Goal: Transaction & Acquisition: Download file/media

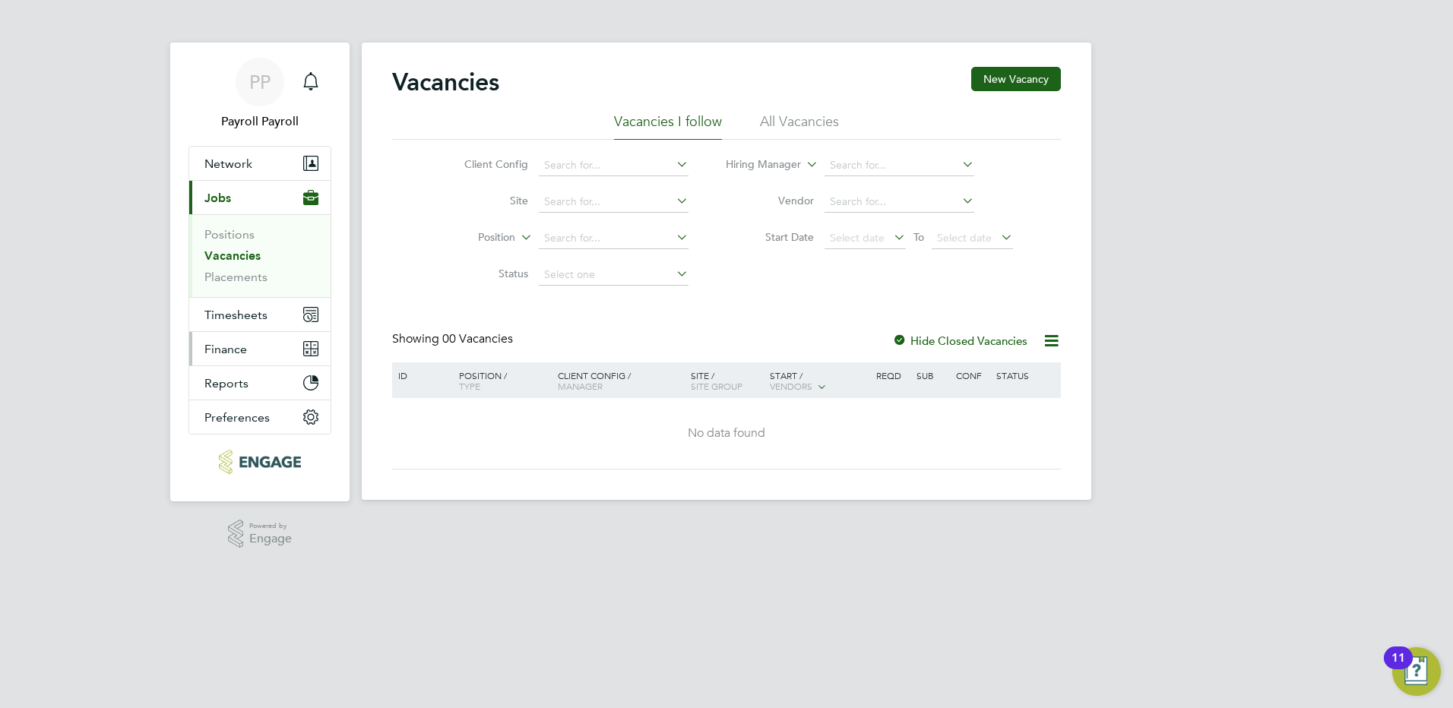
click at [249, 349] on button "Finance" at bounding box center [259, 348] width 141 height 33
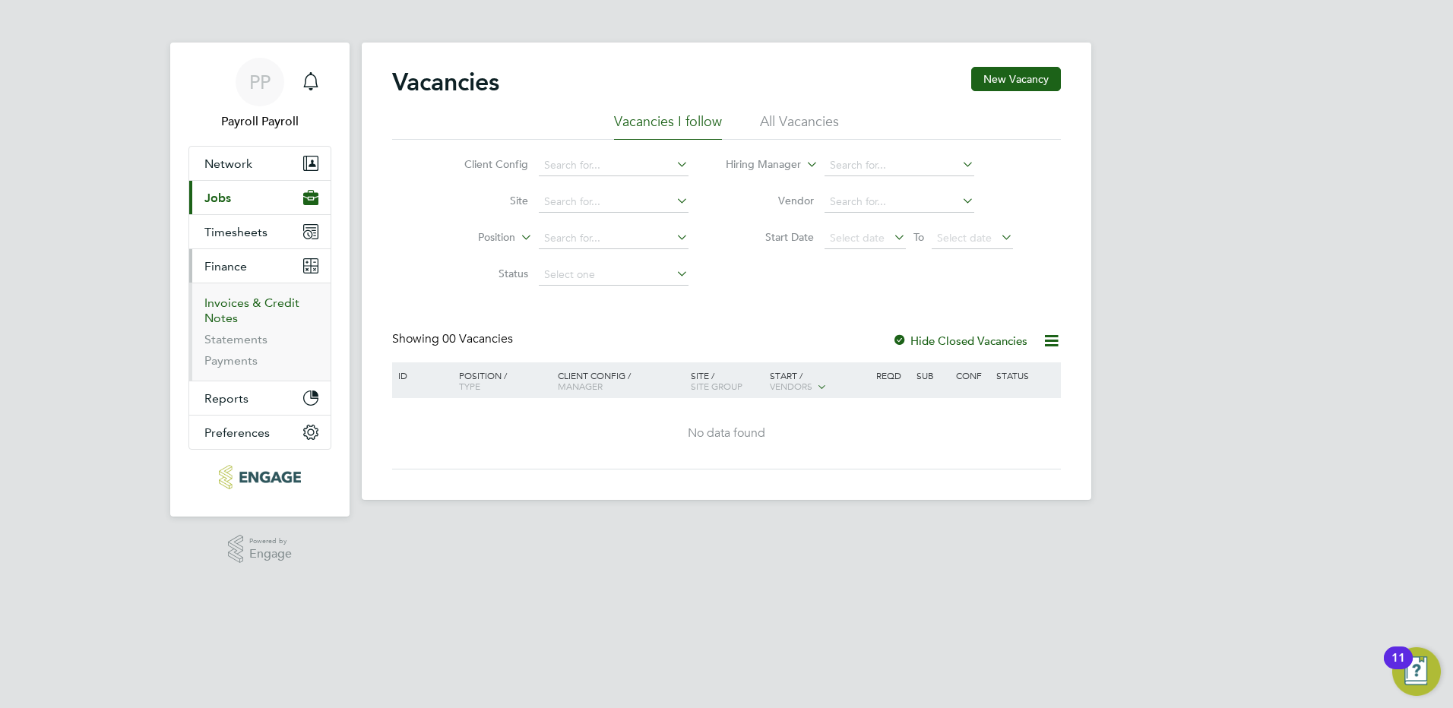
click at [248, 306] on link "Invoices & Credit Notes" at bounding box center [251, 311] width 95 height 30
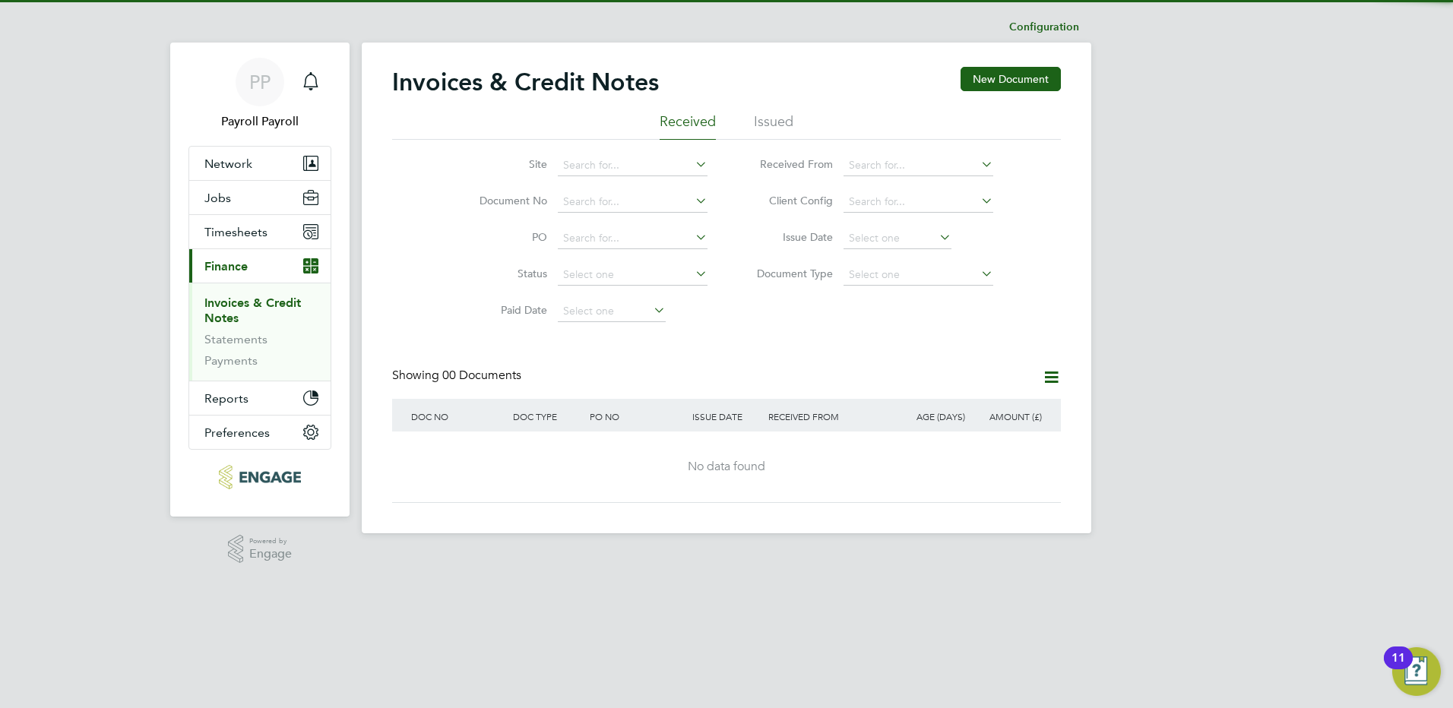
click at [781, 126] on li "Issued" at bounding box center [774, 125] width 40 height 27
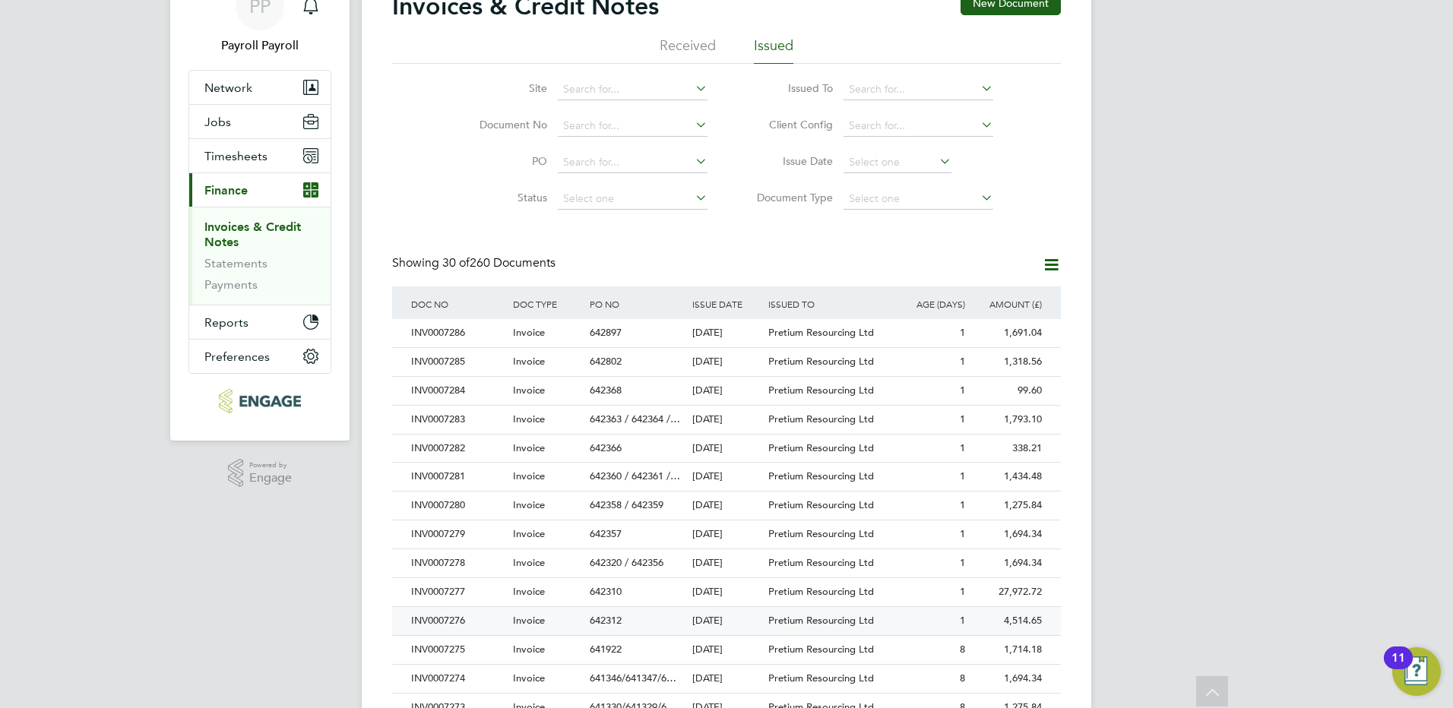
click at [452, 624] on div "INV0007276" at bounding box center [458, 621] width 102 height 28
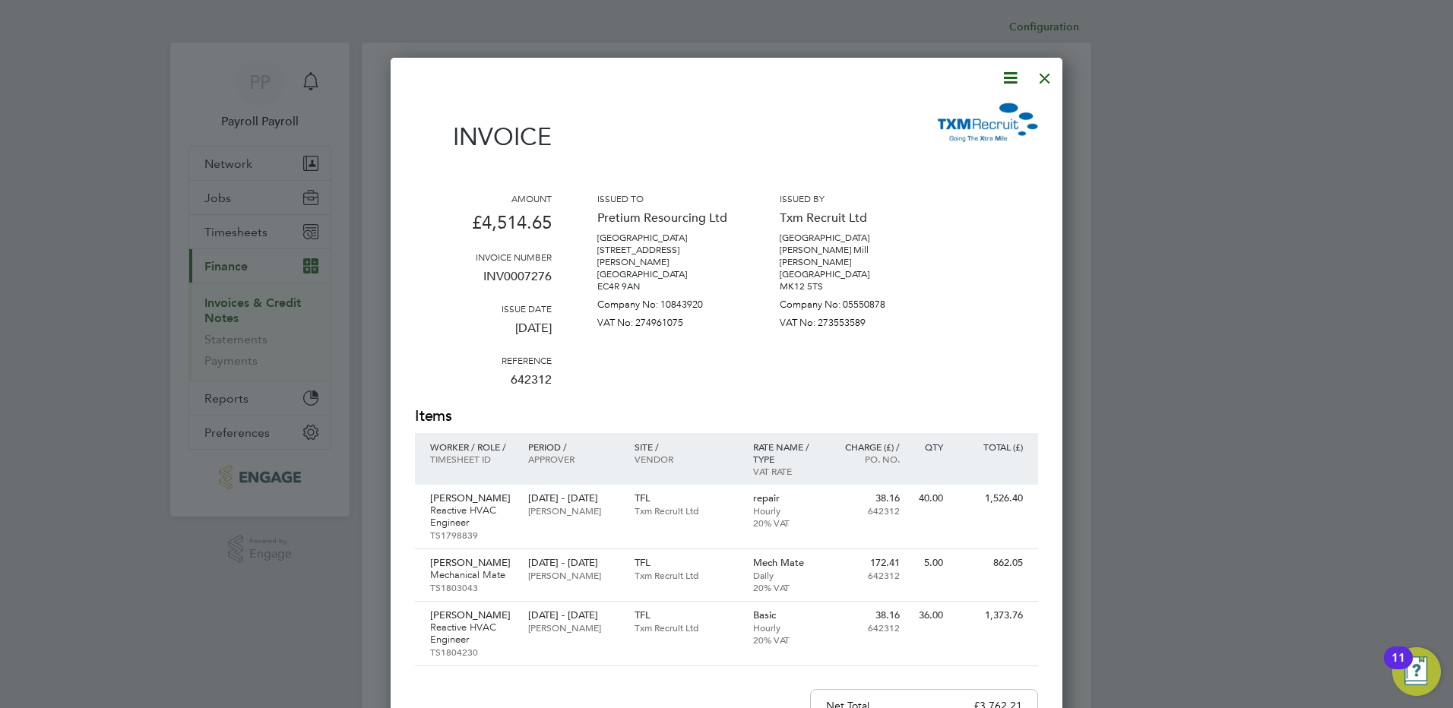
click at [1007, 81] on icon at bounding box center [1010, 77] width 19 height 19
click at [983, 115] on li "Download Invoice" at bounding box center [964, 113] width 105 height 21
click at [1041, 84] on div at bounding box center [1044, 74] width 27 height 27
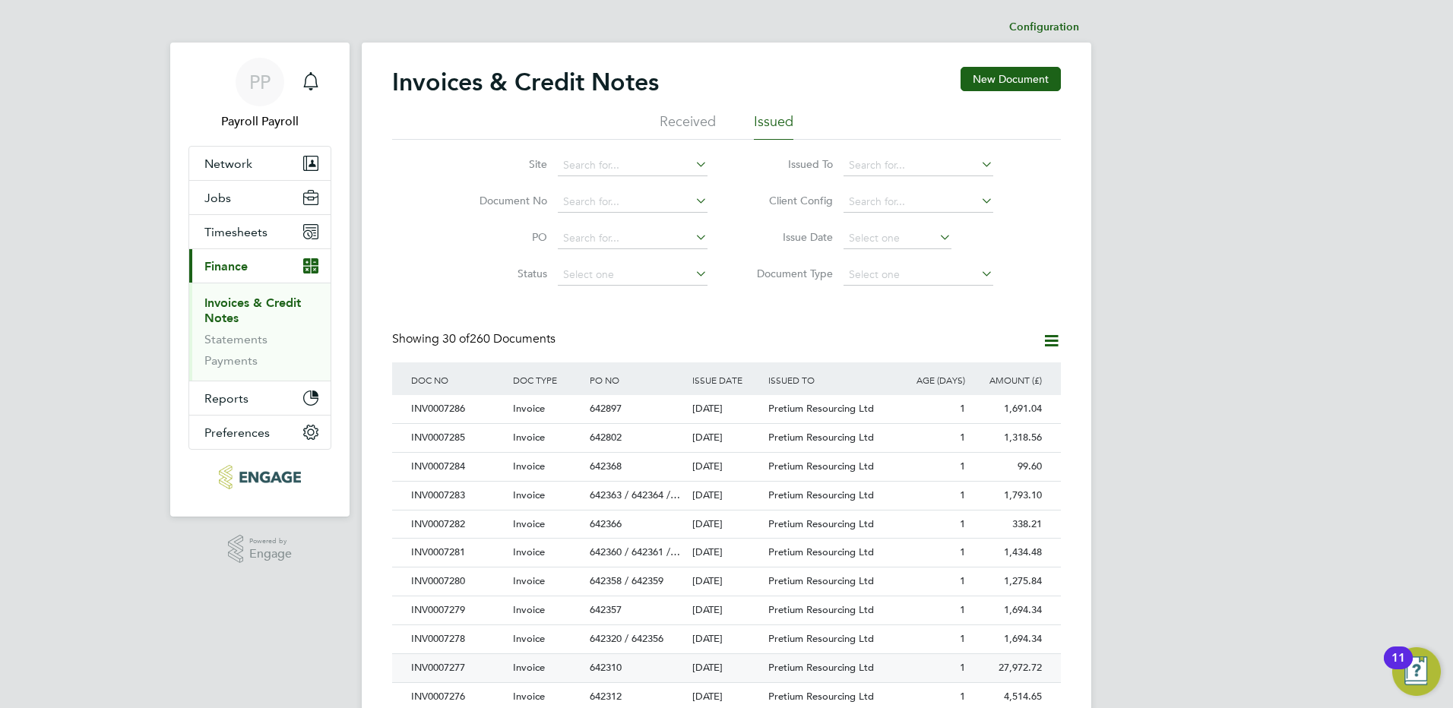
click at [460, 665] on div "INV0007277" at bounding box center [458, 668] width 102 height 28
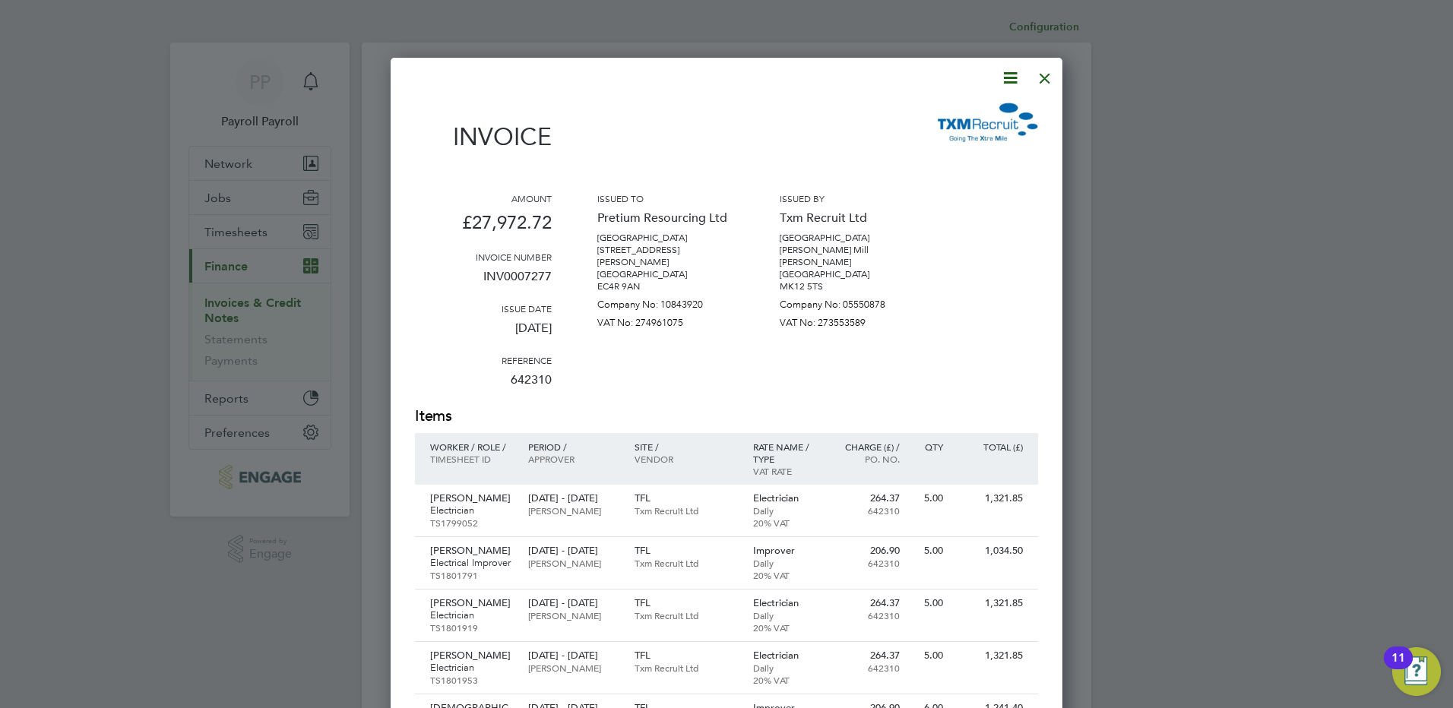
click at [1010, 76] on icon at bounding box center [1010, 77] width 19 height 19
click at [967, 115] on li "Download Invoice" at bounding box center [964, 113] width 105 height 21
click at [1048, 79] on div at bounding box center [1044, 74] width 27 height 27
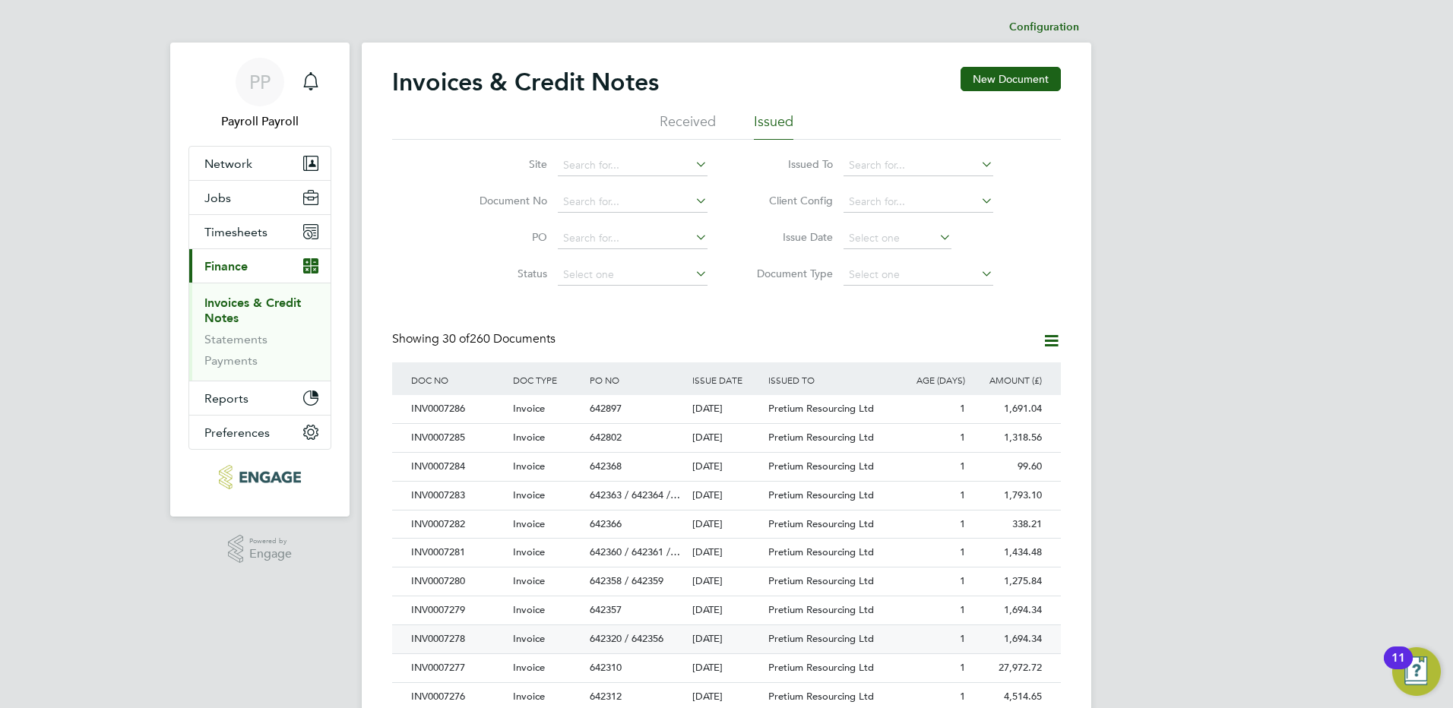
click at [448, 643] on div "INV0007278" at bounding box center [458, 639] width 102 height 28
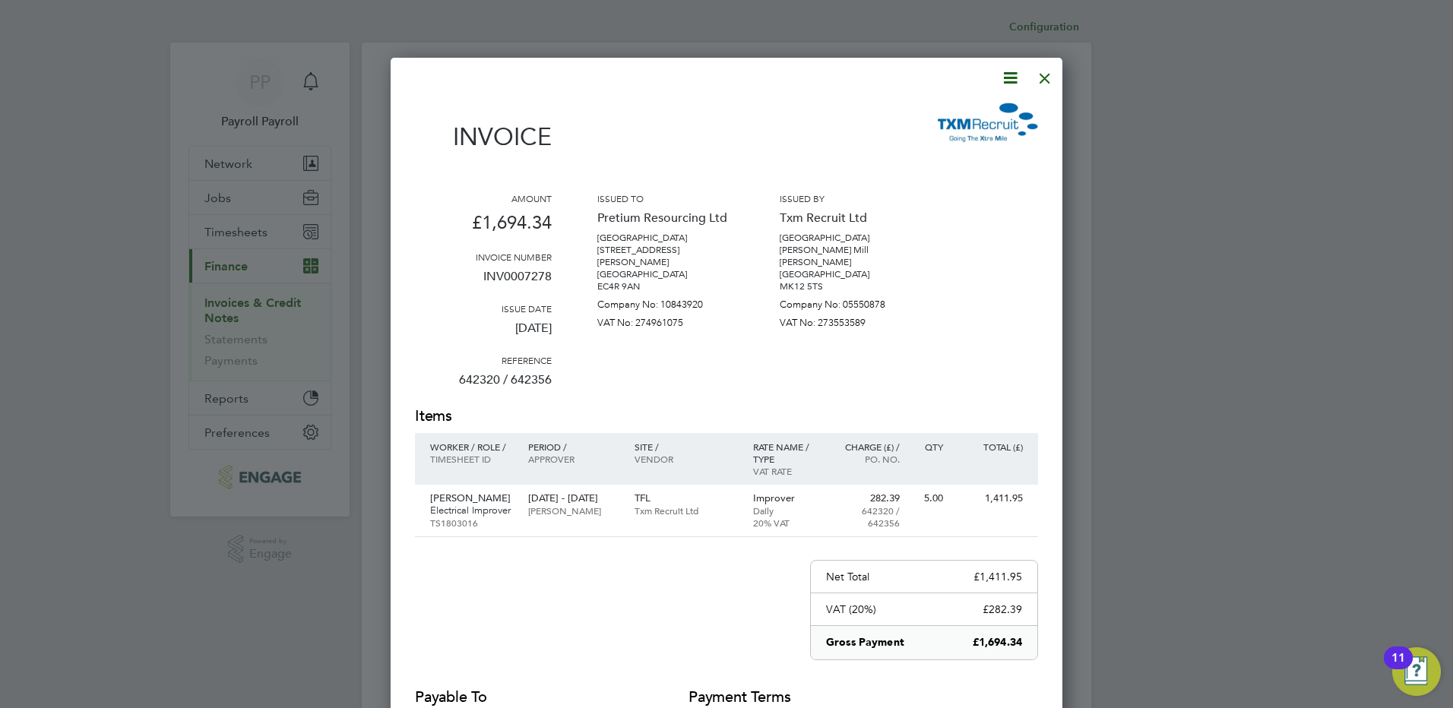
click at [1007, 80] on icon at bounding box center [1010, 77] width 19 height 19
click at [985, 110] on li "Download Invoice" at bounding box center [964, 113] width 105 height 21
click at [1040, 82] on div at bounding box center [1044, 74] width 27 height 27
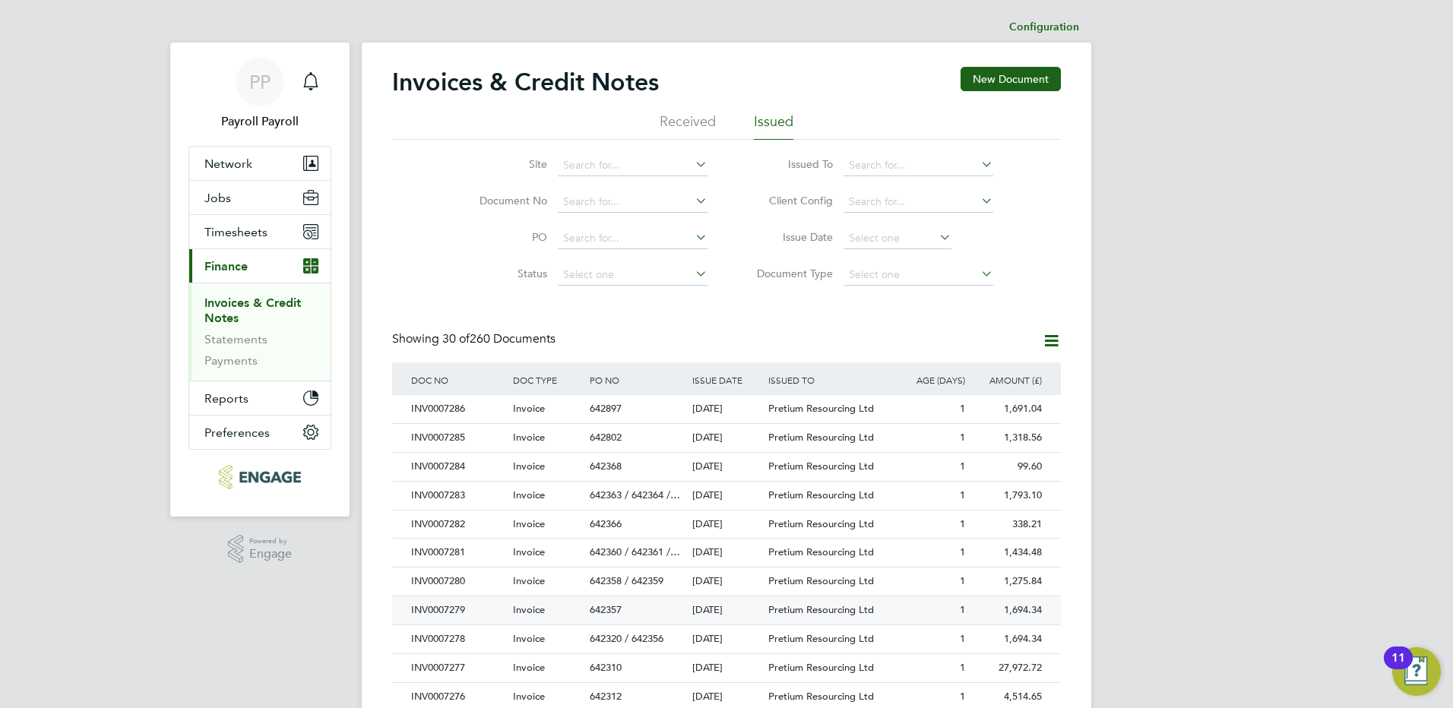
click at [452, 608] on div "INV0007279" at bounding box center [458, 610] width 102 height 28
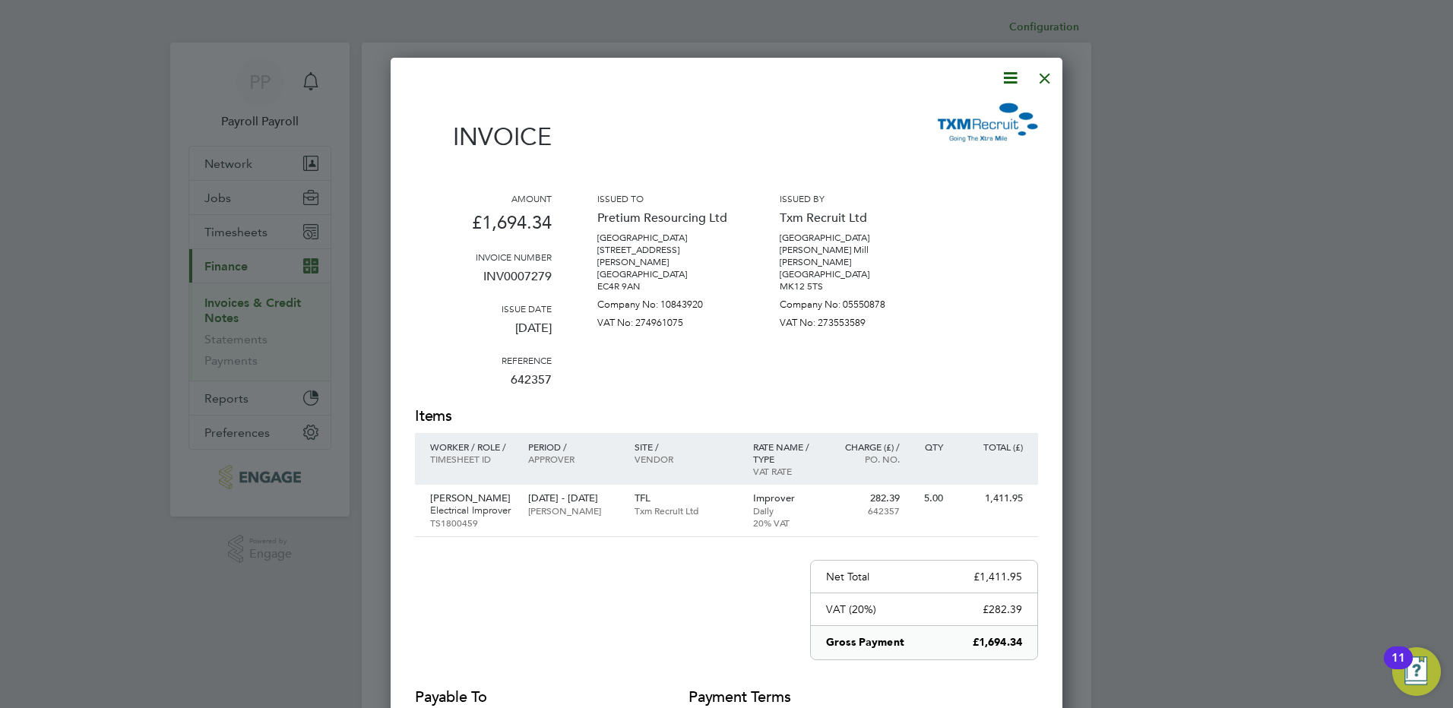
click at [1001, 79] on icon at bounding box center [1010, 77] width 19 height 19
click at [997, 112] on li "Download Invoice" at bounding box center [964, 113] width 105 height 21
click at [1042, 74] on div at bounding box center [1044, 74] width 27 height 27
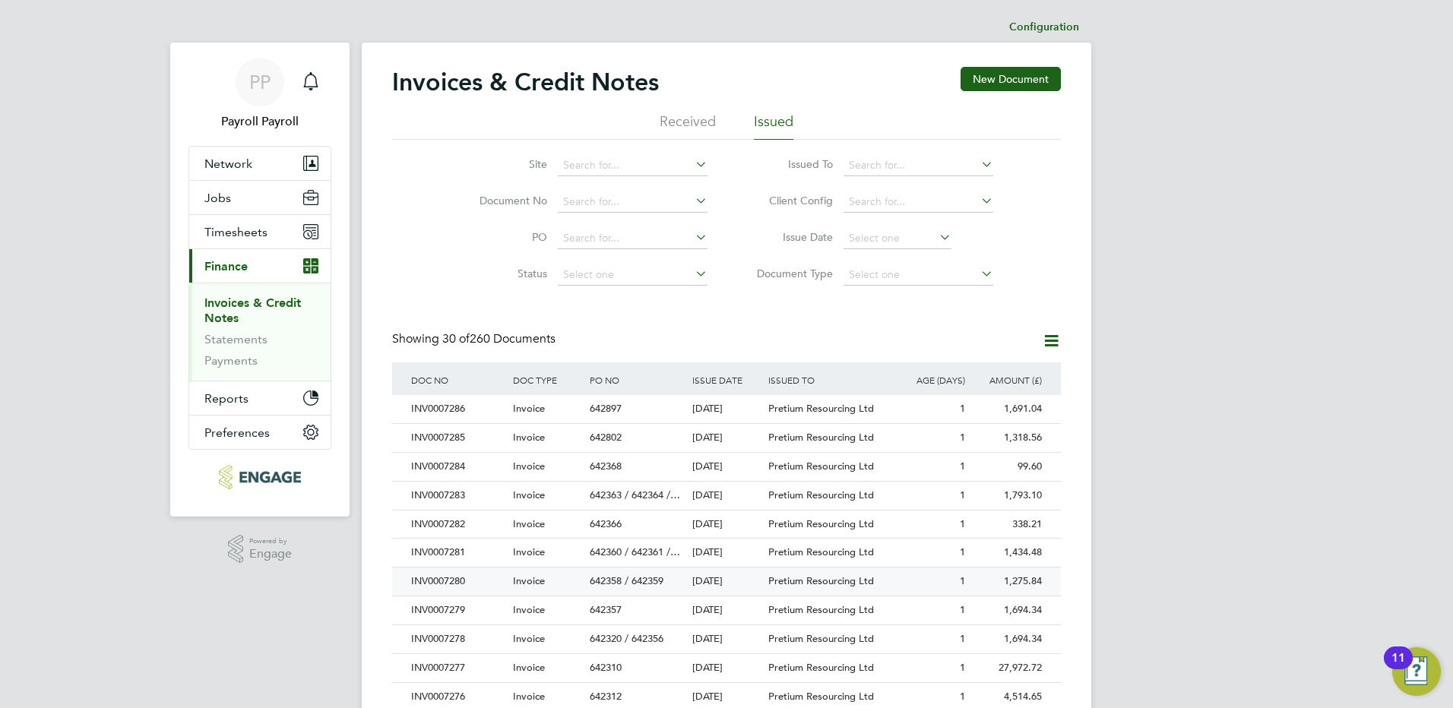
click at [456, 581] on div "INV0007280" at bounding box center [458, 581] width 102 height 28
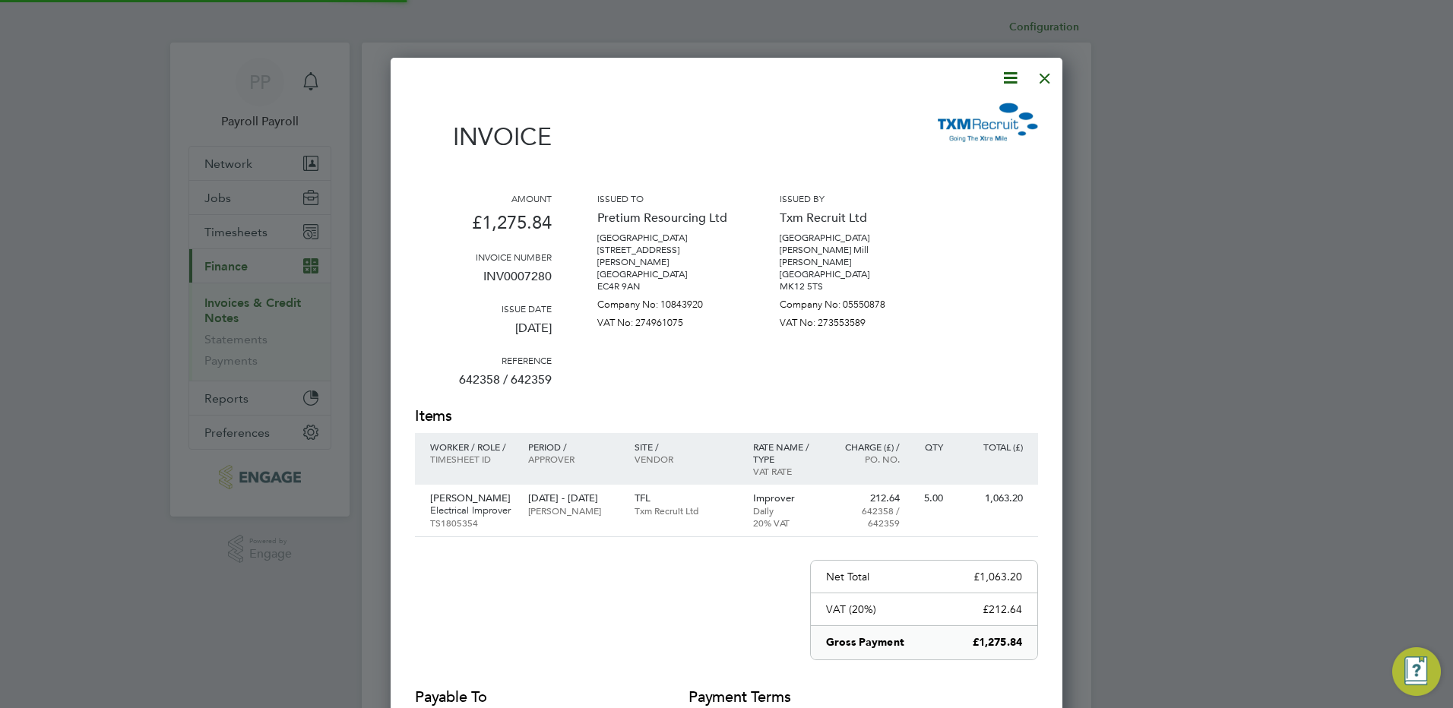
scroll to position [796, 672]
click at [1007, 75] on icon at bounding box center [1010, 77] width 19 height 19
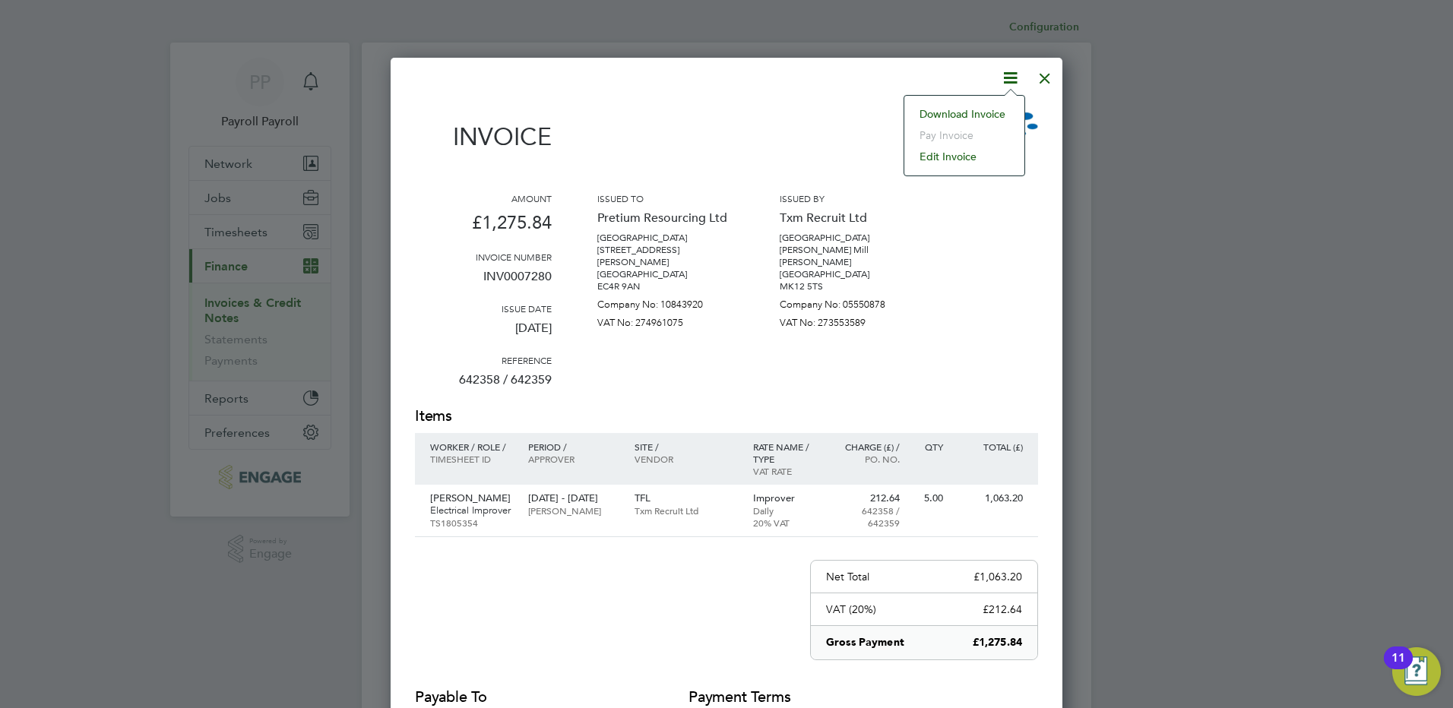
click at [985, 110] on li "Download Invoice" at bounding box center [964, 113] width 105 height 21
click at [1038, 86] on div at bounding box center [1044, 74] width 27 height 27
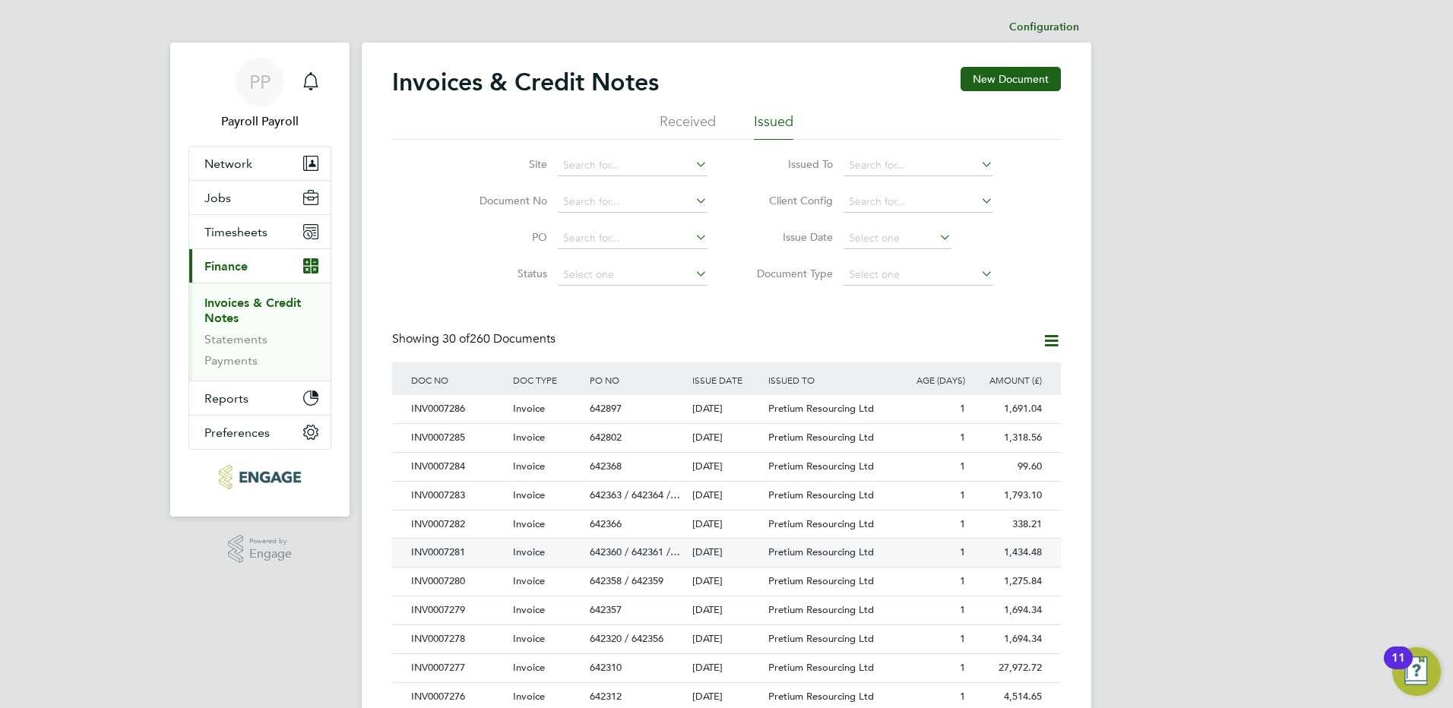
click at [449, 553] on div "INV0007281" at bounding box center [458, 553] width 102 height 28
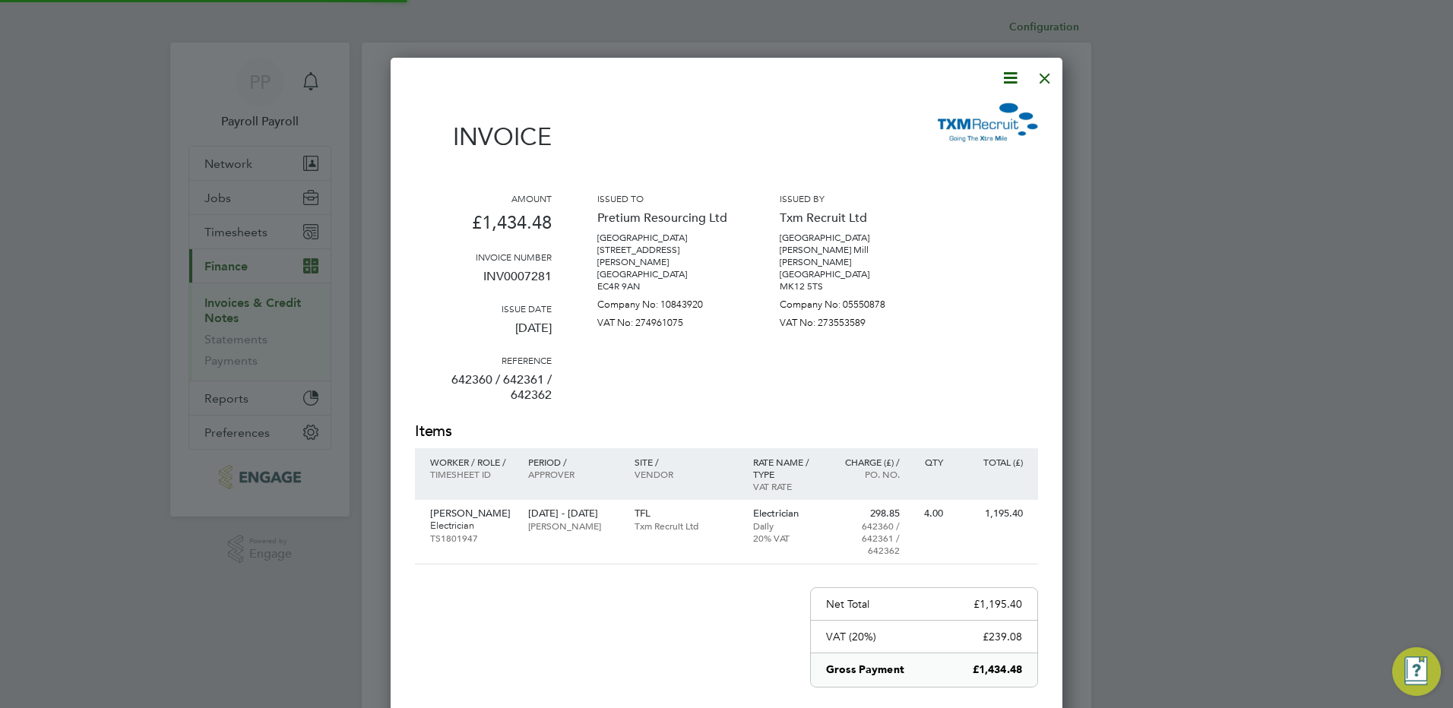
scroll to position [824, 672]
click at [1014, 80] on icon at bounding box center [1010, 77] width 19 height 19
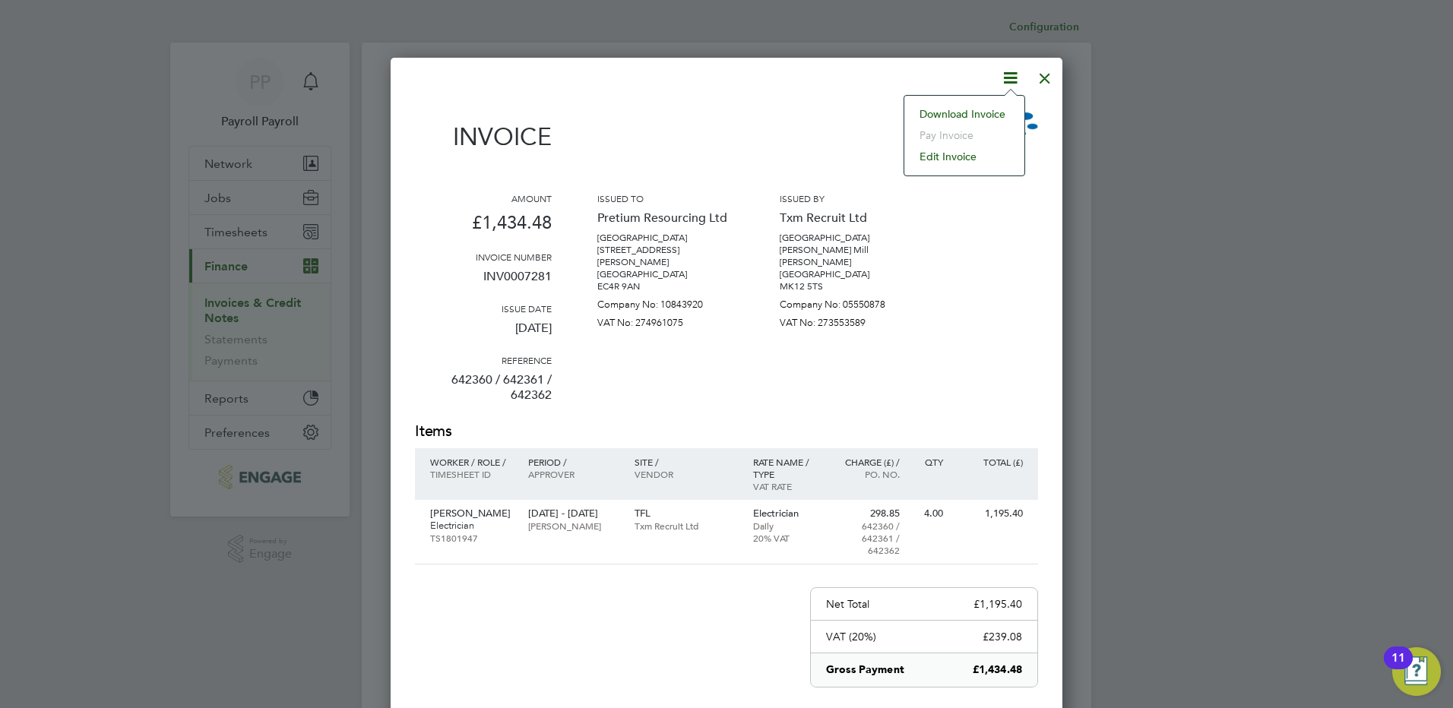
click at [1003, 113] on li "Download Invoice" at bounding box center [964, 113] width 105 height 21
click at [1045, 77] on div at bounding box center [1044, 74] width 27 height 27
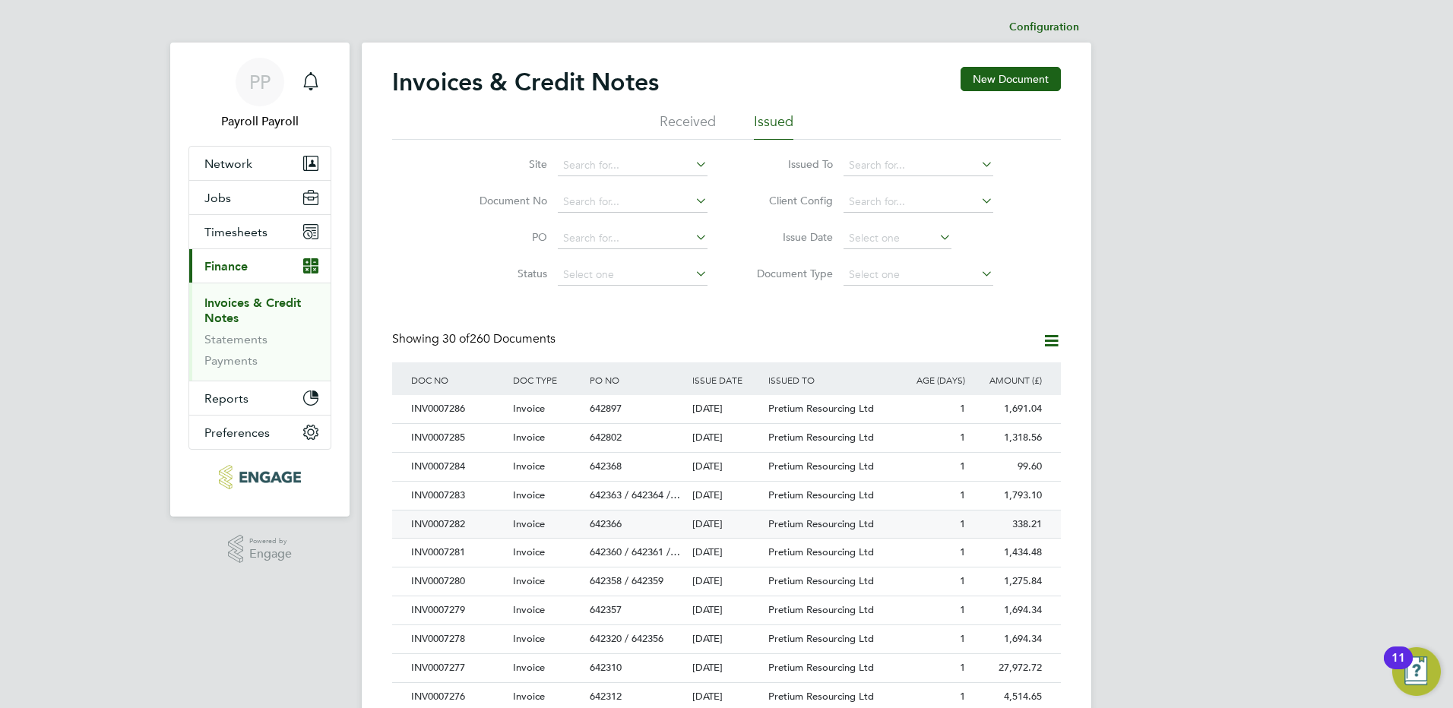
click at [452, 528] on div "INV0007282" at bounding box center [458, 525] width 102 height 28
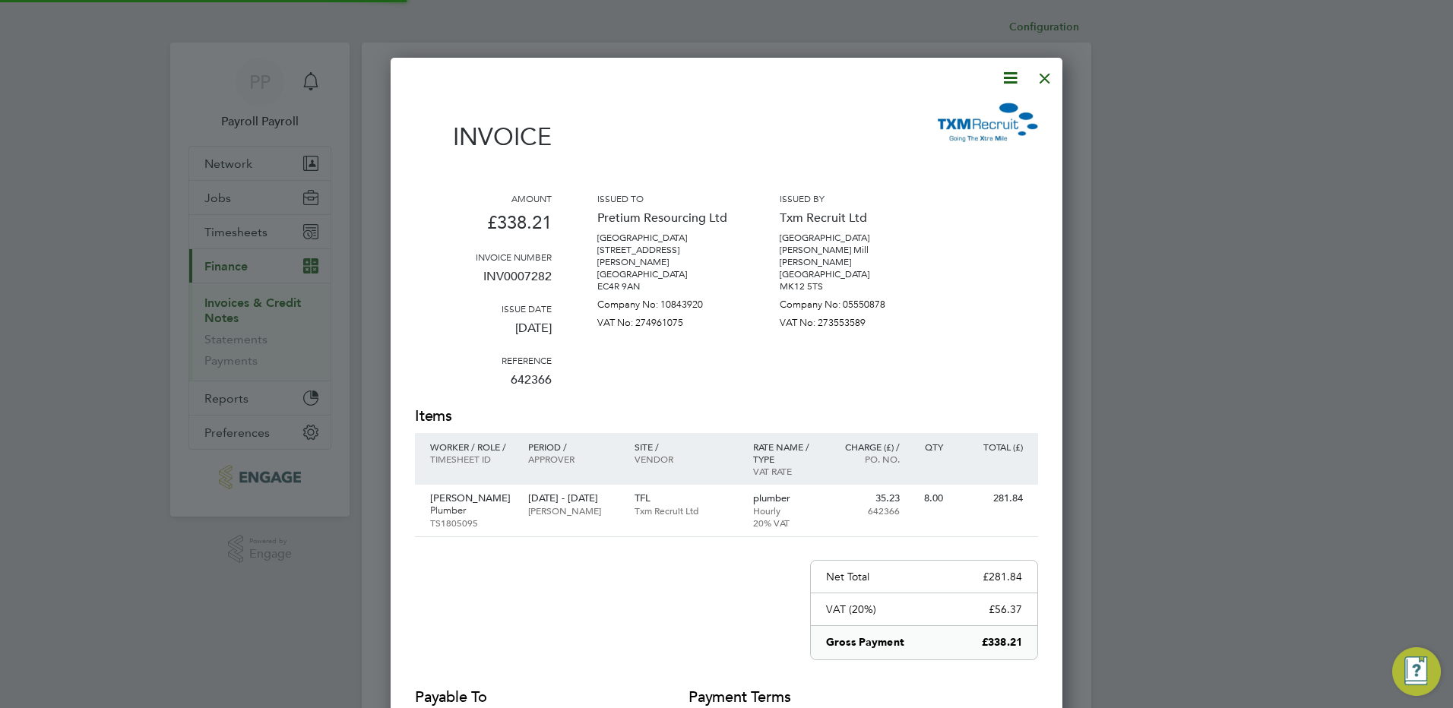
scroll to position [796, 672]
click at [1005, 77] on icon at bounding box center [1010, 77] width 19 height 19
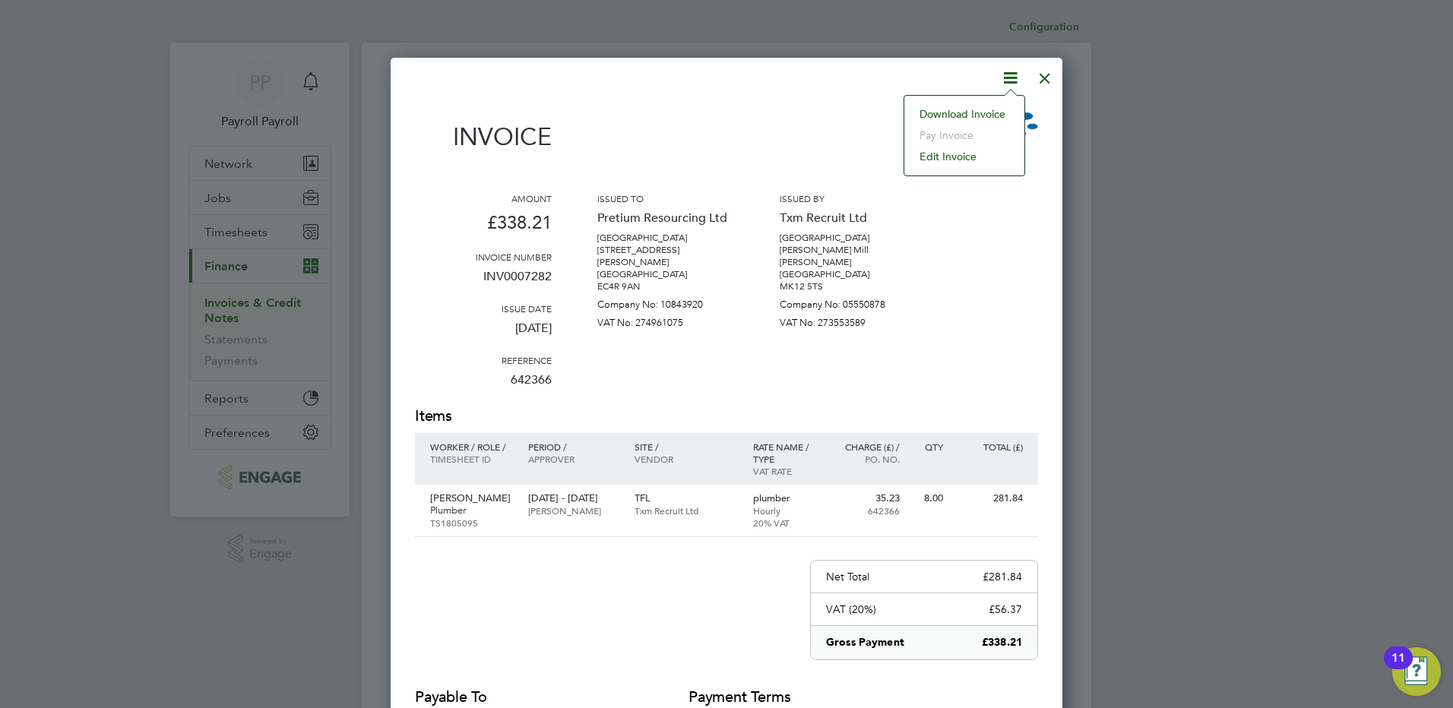
click at [977, 115] on li "Download Invoice" at bounding box center [964, 113] width 105 height 21
click at [1045, 75] on div at bounding box center [1044, 74] width 27 height 27
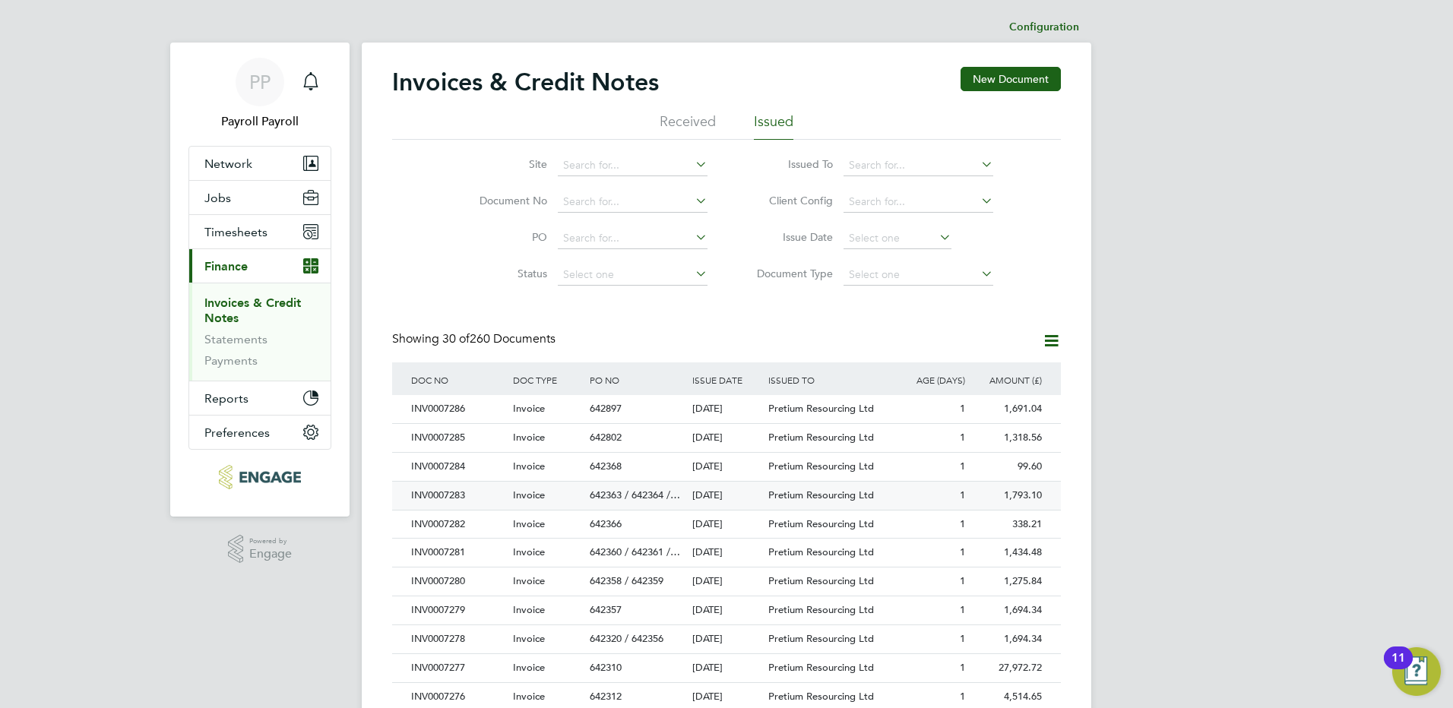
click at [449, 498] on div "INV0007283" at bounding box center [458, 496] width 102 height 28
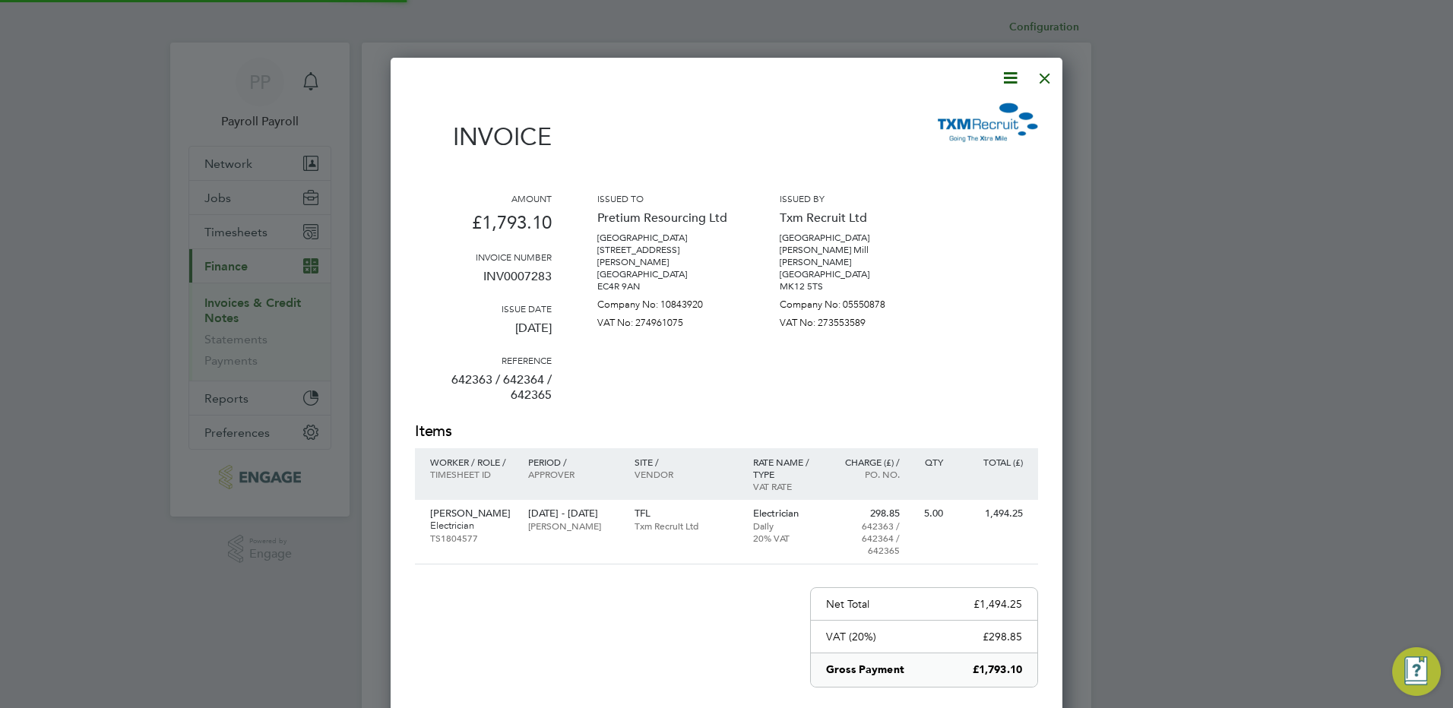
scroll to position [824, 672]
click at [1011, 77] on icon at bounding box center [1010, 77] width 19 height 19
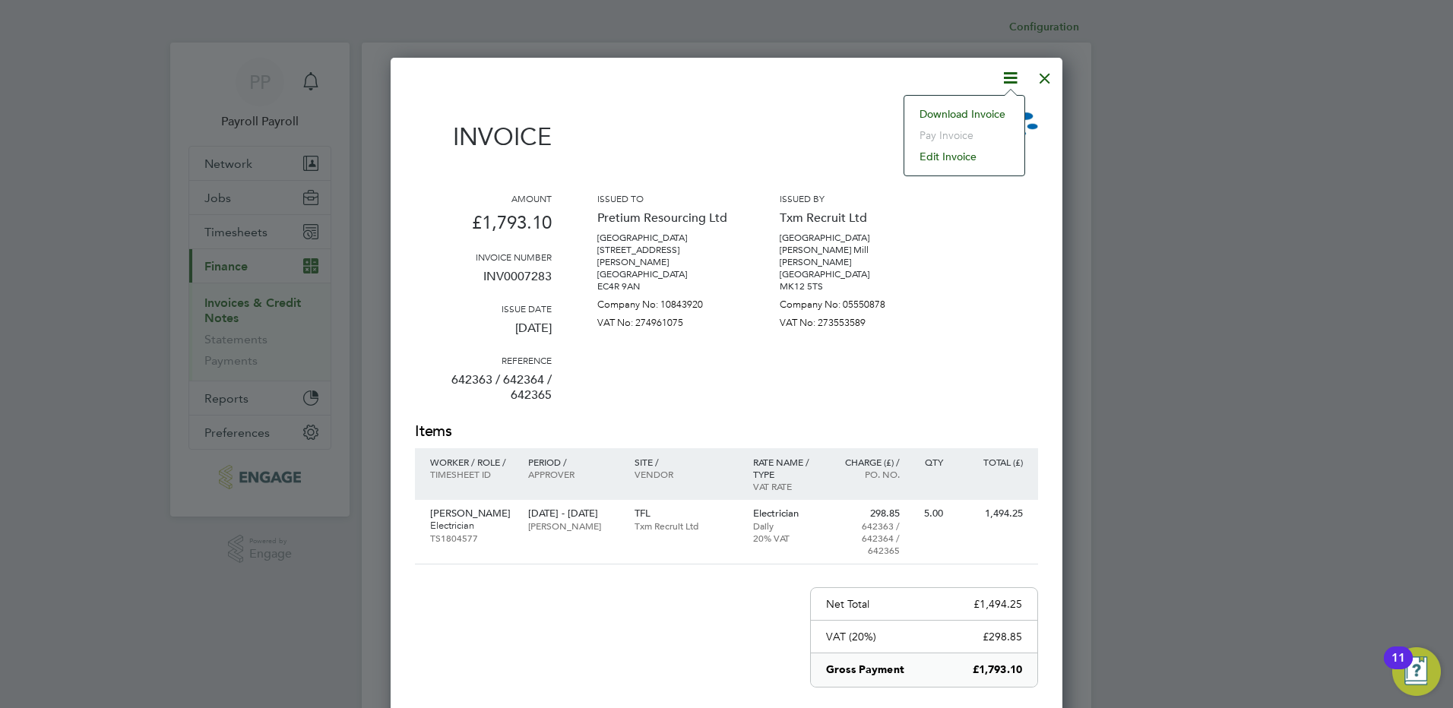
click at [988, 114] on li "Download Invoice" at bounding box center [964, 113] width 105 height 21
click at [1048, 76] on div at bounding box center [1044, 74] width 27 height 27
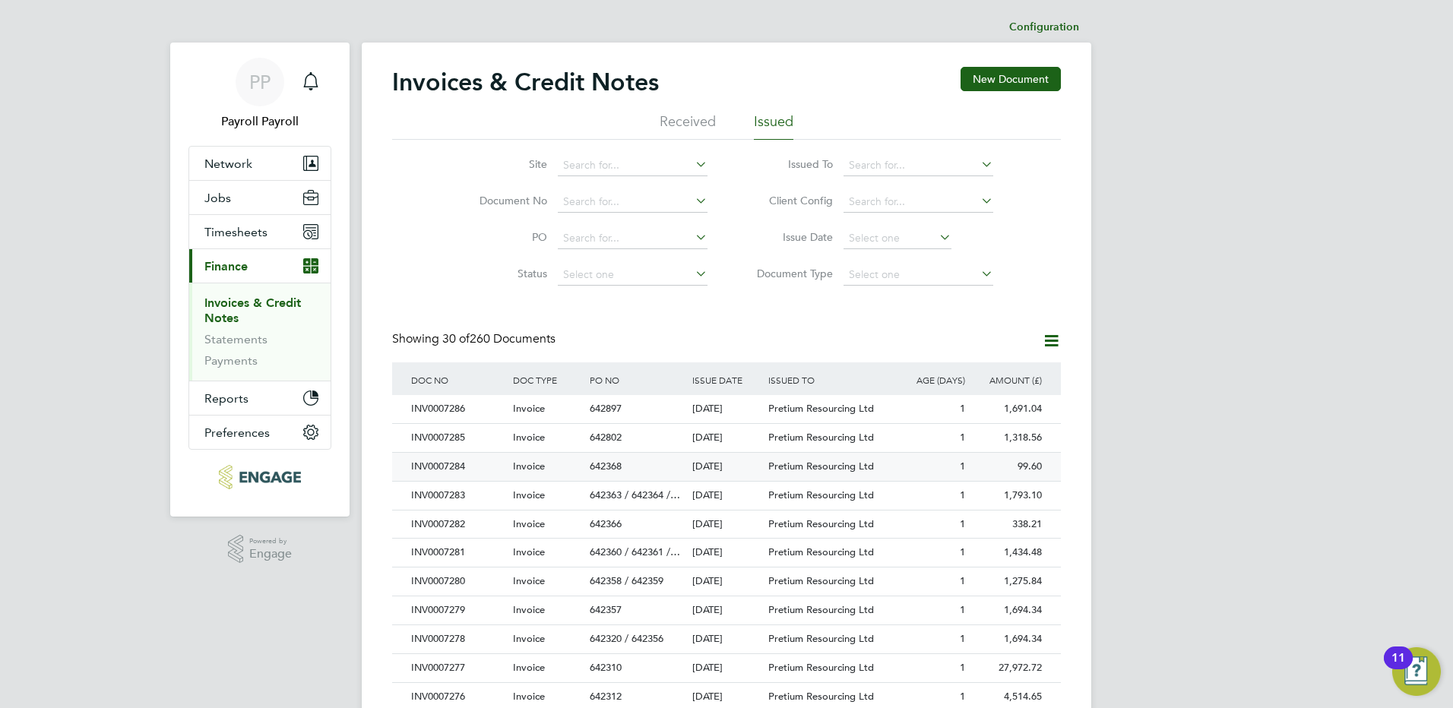
click at [454, 469] on div "INV0007284" at bounding box center [458, 467] width 102 height 28
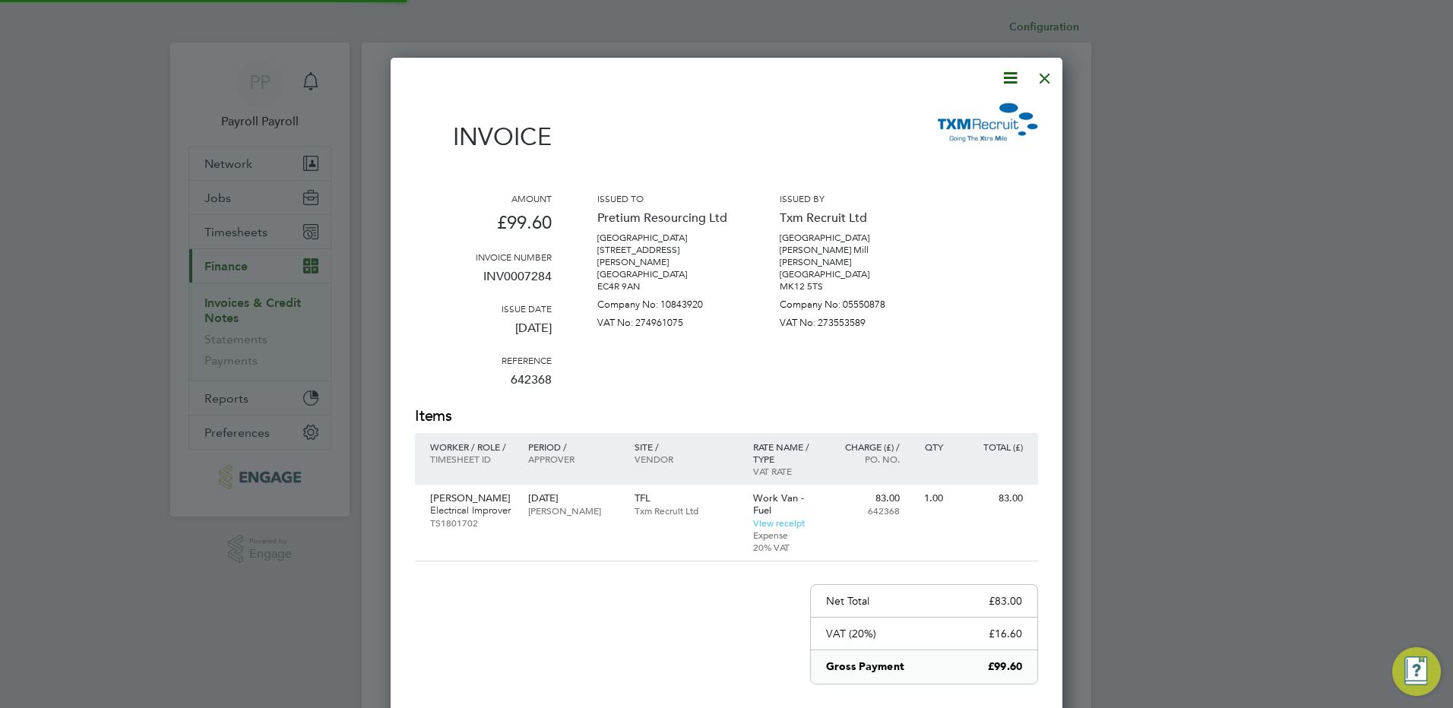
scroll to position [820, 672]
click at [1010, 79] on icon at bounding box center [1010, 77] width 19 height 19
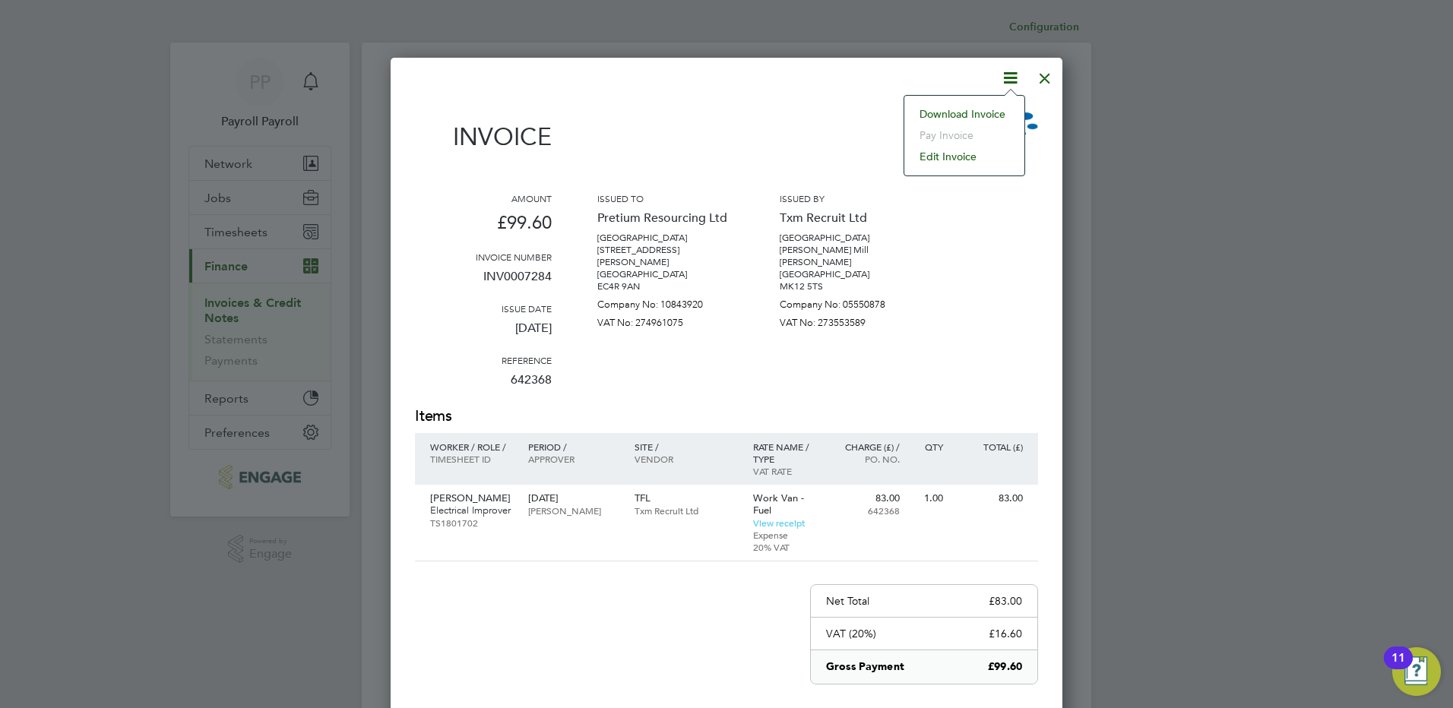
click at [981, 117] on li "Download Invoice" at bounding box center [964, 113] width 105 height 21
click at [1048, 76] on div at bounding box center [1044, 74] width 27 height 27
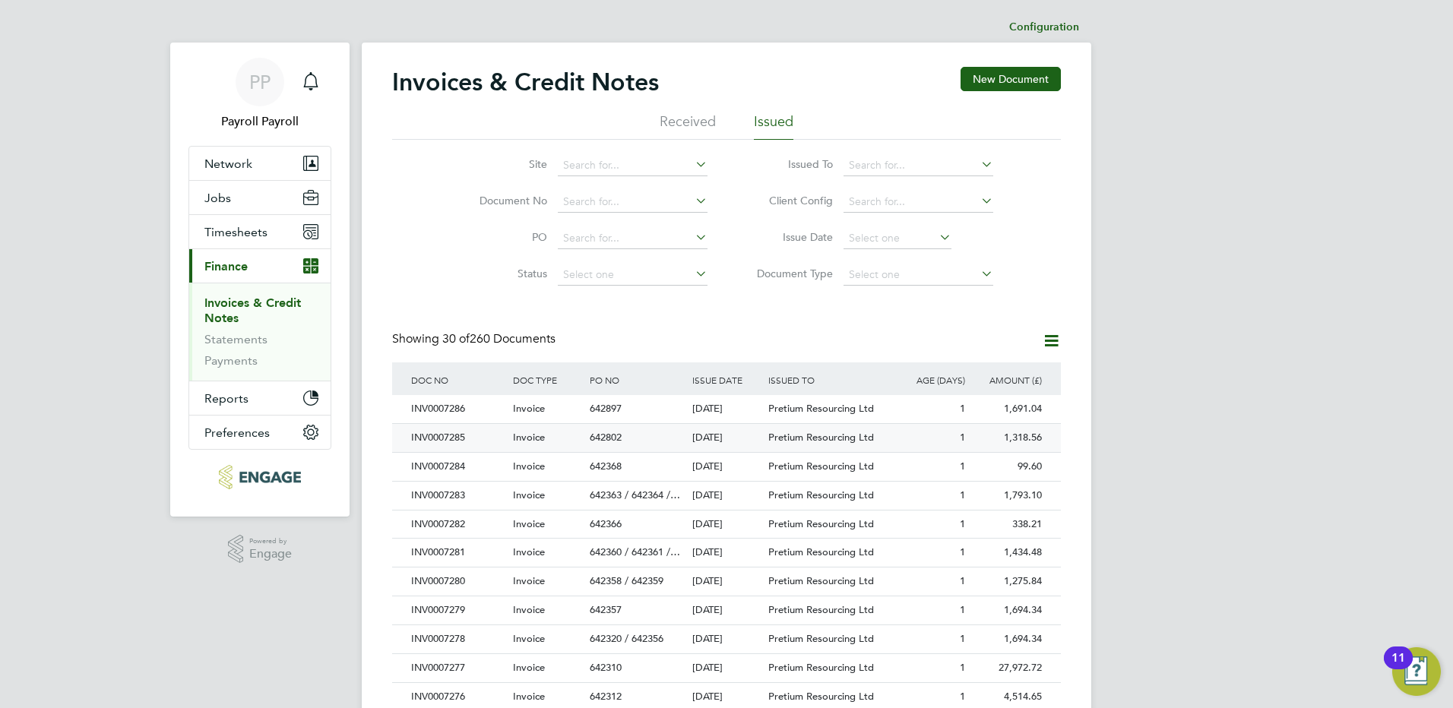
click at [456, 435] on div "INV0007285" at bounding box center [458, 438] width 102 height 28
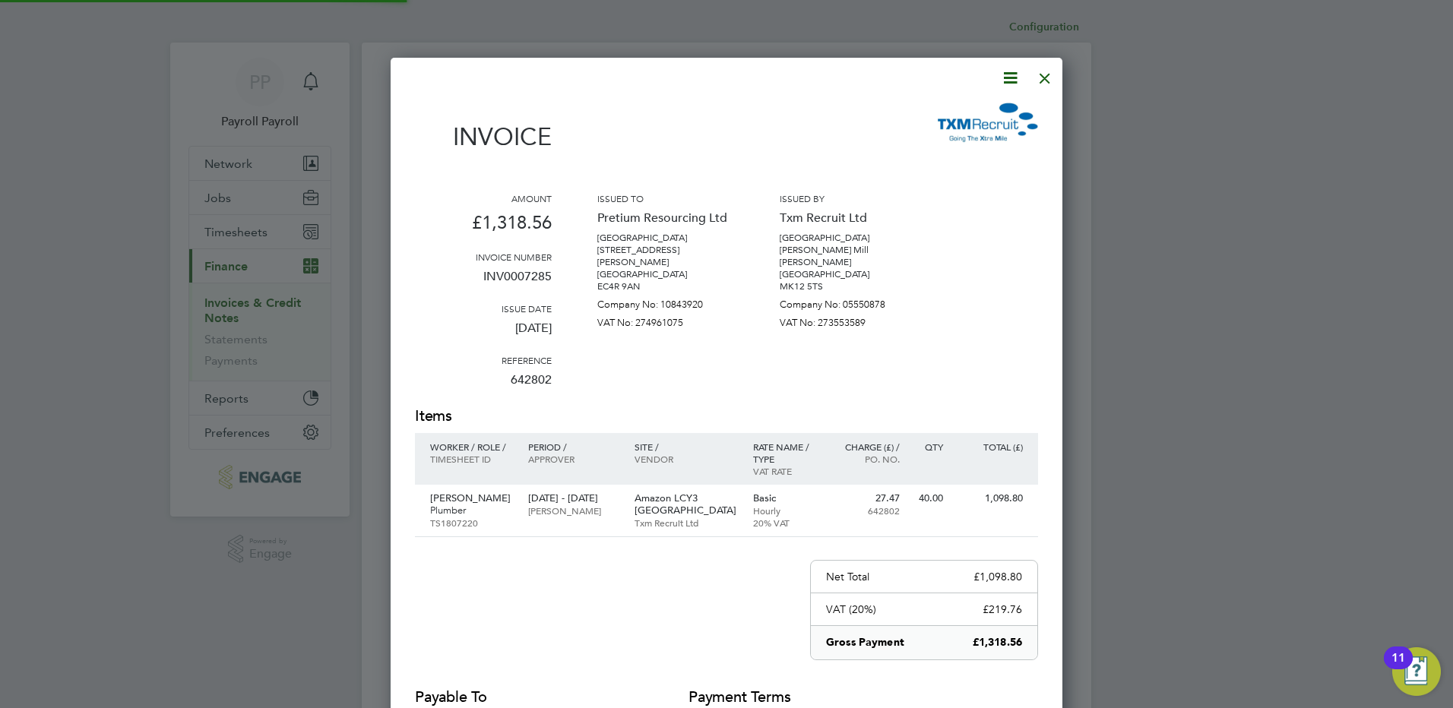
scroll to position [796, 672]
click at [1010, 79] on icon at bounding box center [1010, 77] width 19 height 19
click at [973, 114] on li "Download Invoice" at bounding box center [964, 113] width 105 height 21
click at [1038, 79] on div at bounding box center [1044, 74] width 27 height 27
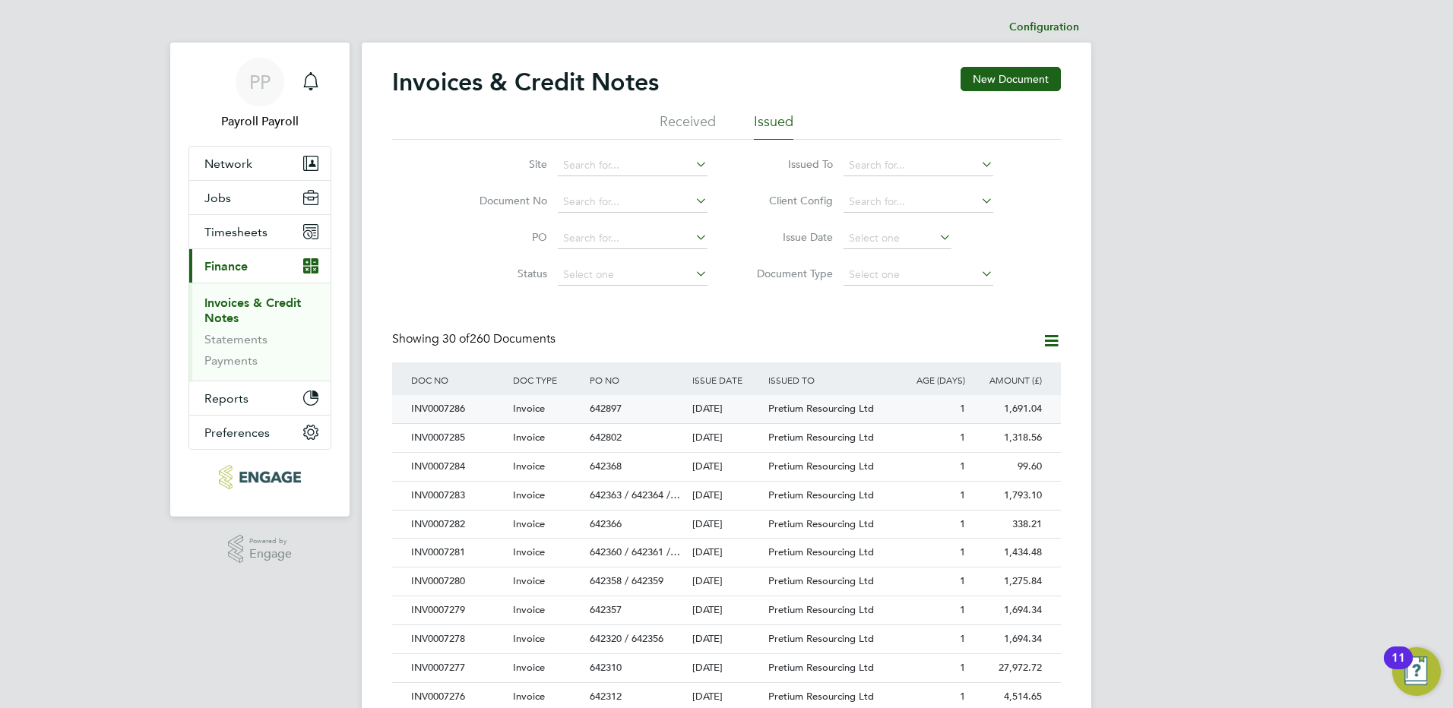
click at [461, 411] on div "INV0007286" at bounding box center [458, 409] width 102 height 28
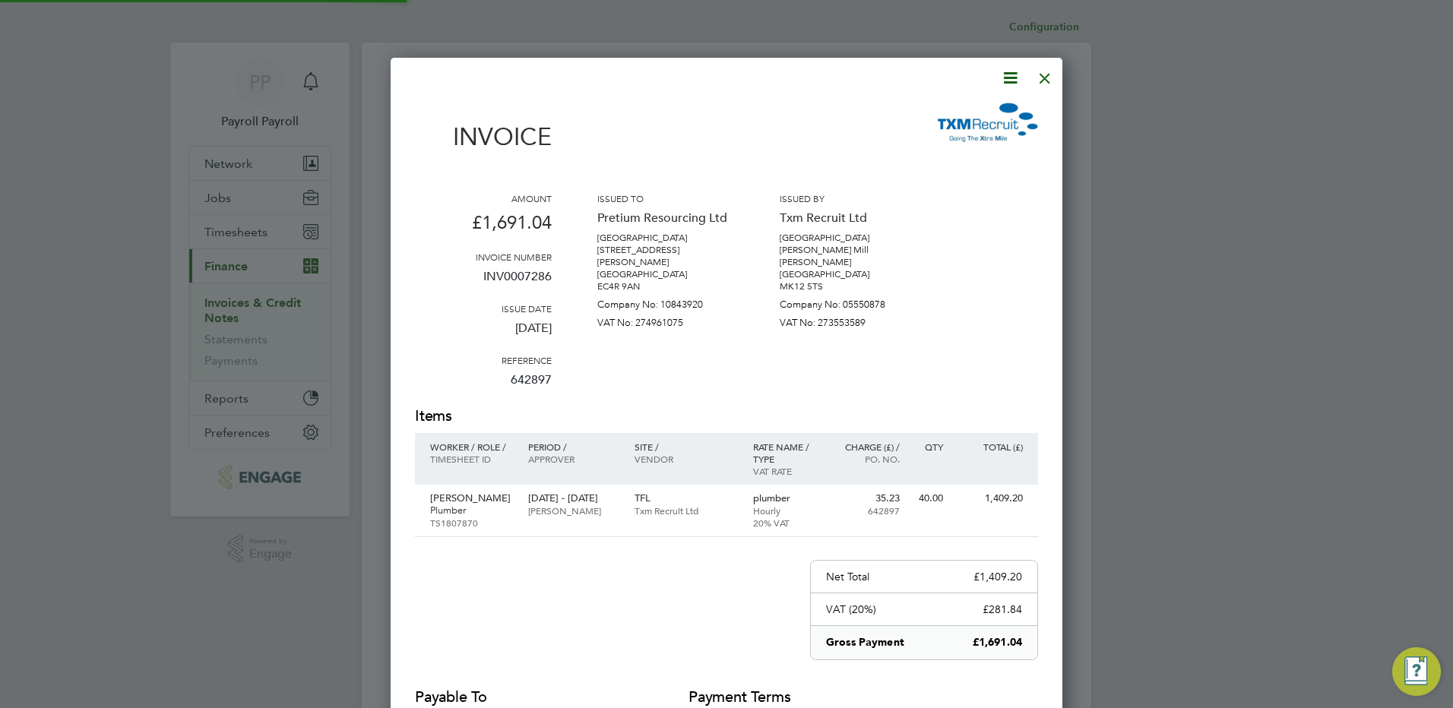
scroll to position [796, 672]
click at [1003, 81] on icon at bounding box center [1010, 77] width 19 height 19
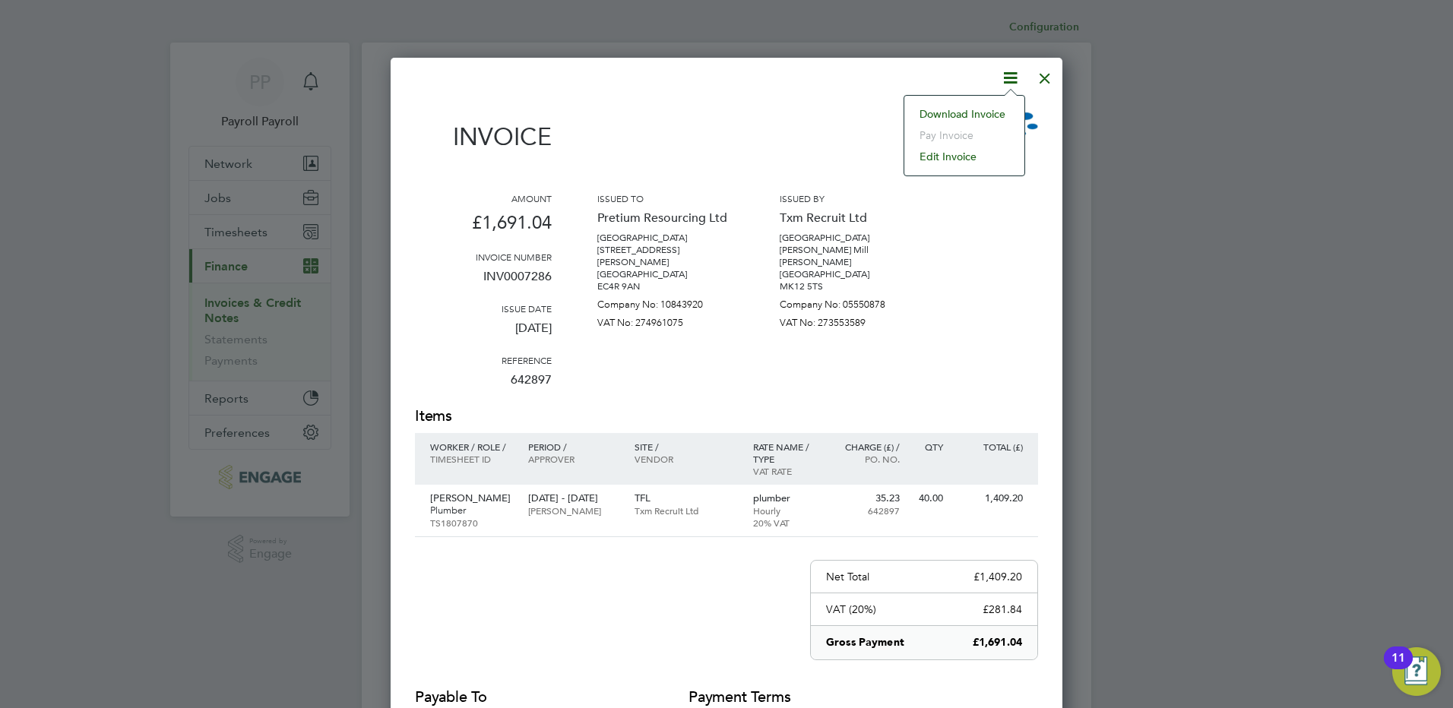
click at [982, 112] on li "Download Invoice" at bounding box center [964, 113] width 105 height 21
click at [1051, 75] on div at bounding box center [1044, 74] width 27 height 27
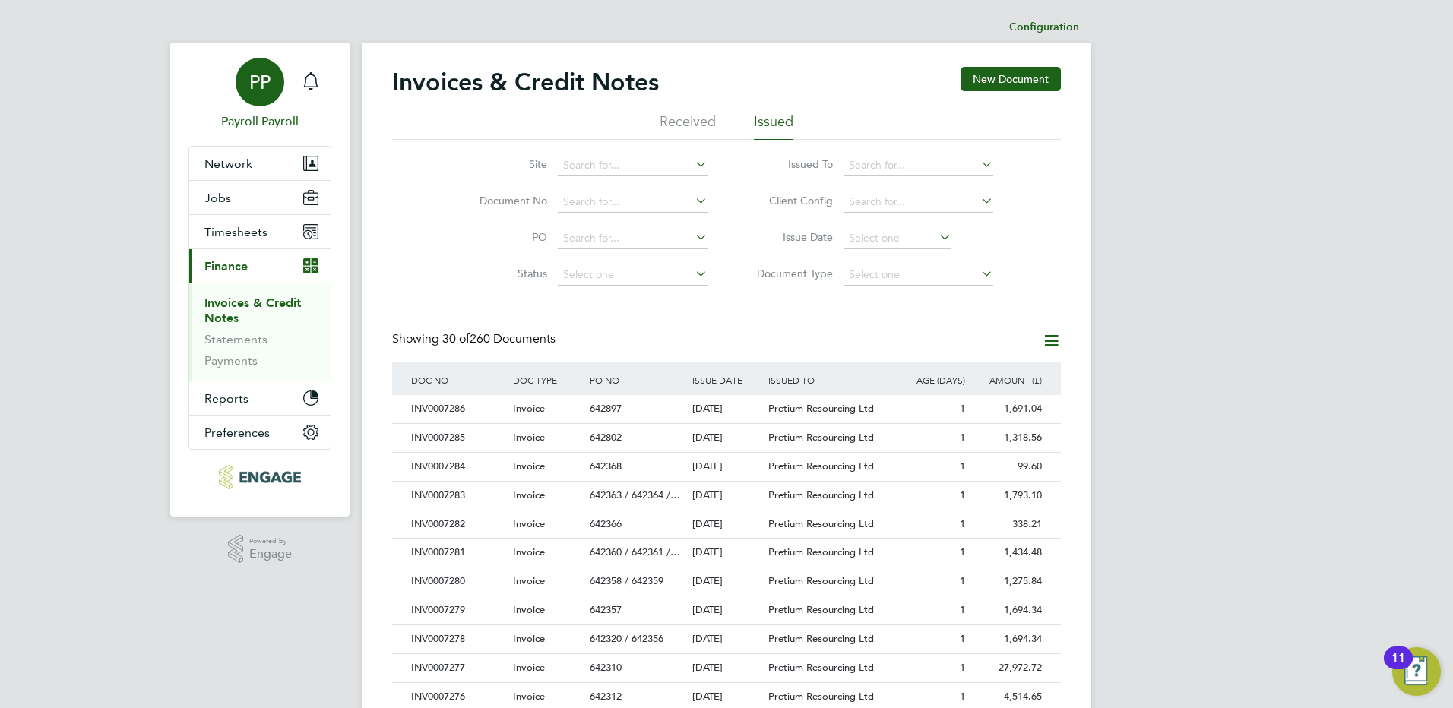
click at [255, 84] on span "PP" at bounding box center [259, 82] width 21 height 20
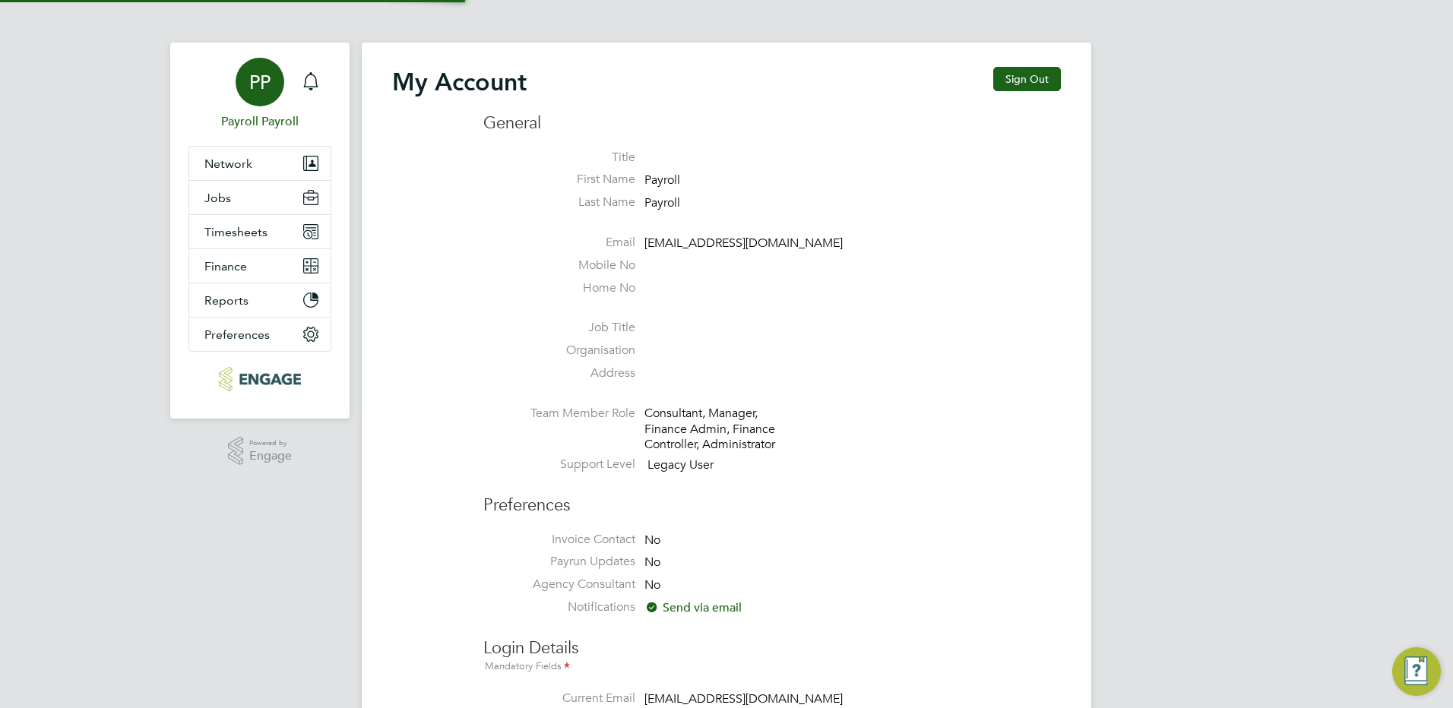
type input "[EMAIL_ADDRESS][DOMAIN_NAME]"
click at [1027, 74] on button "Sign Out" at bounding box center [1027, 79] width 68 height 24
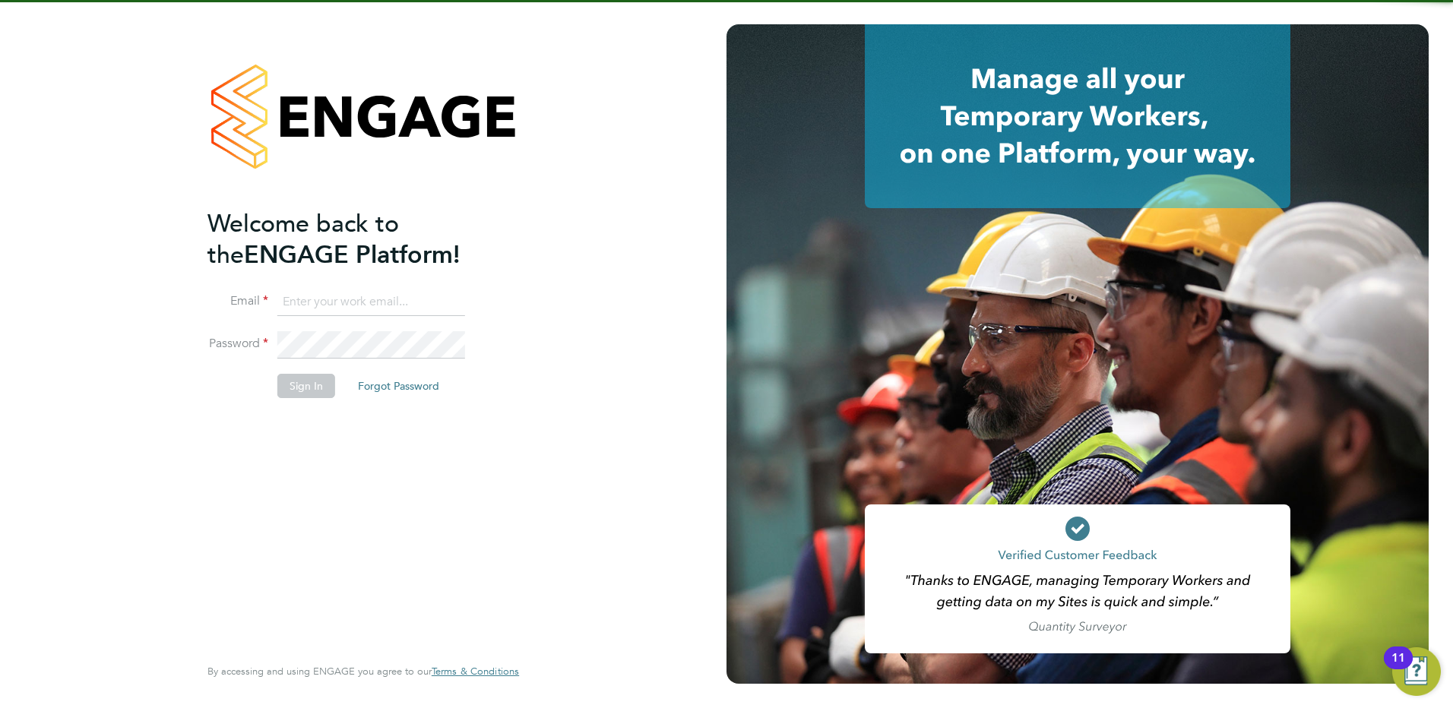
type input "[EMAIL_ADDRESS][DOMAIN_NAME]"
